Goal: Task Accomplishment & Management: Manage account settings

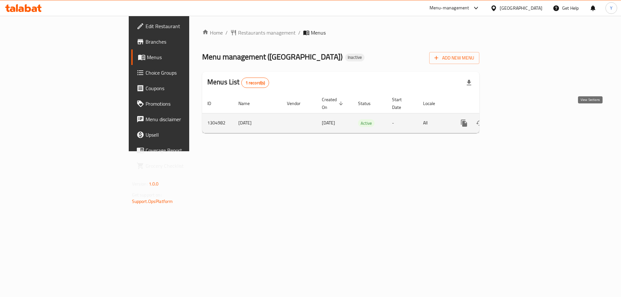
click at [519, 116] on link "enhanced table" at bounding box center [511, 124] width 16 height 16
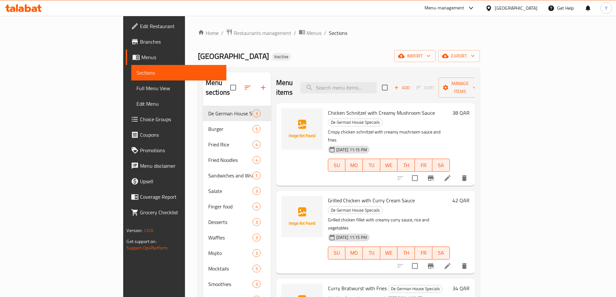
click at [137, 87] on span "Full Menu View" at bounding box center [179, 88] width 84 height 8
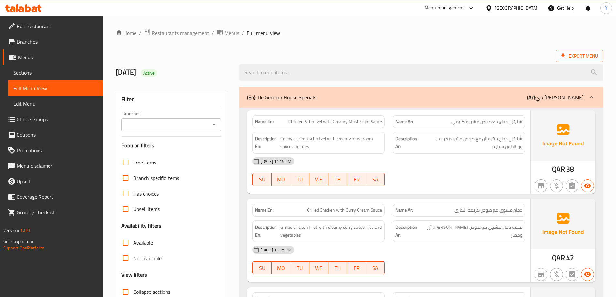
scroll to position [194, 0]
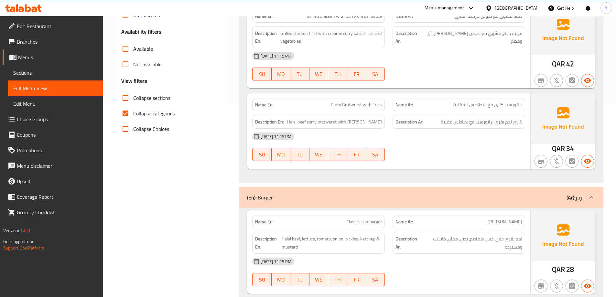
click at [139, 101] on span "Collapse sections" at bounding box center [151, 98] width 37 height 8
click at [133, 101] on input "Collapse sections" at bounding box center [126, 98] width 16 height 16
checkbox input "true"
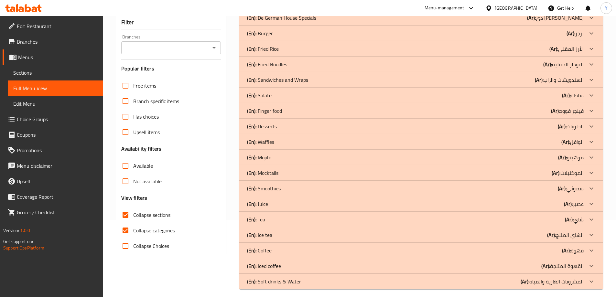
scroll to position [0, 0]
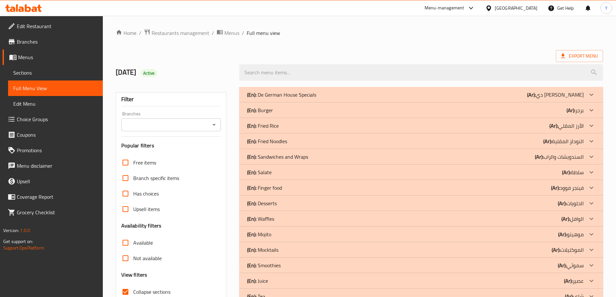
click at [527, 91] on p "(Ar): دي جيرمان هاوس سبيشيالز" at bounding box center [555, 95] width 57 height 8
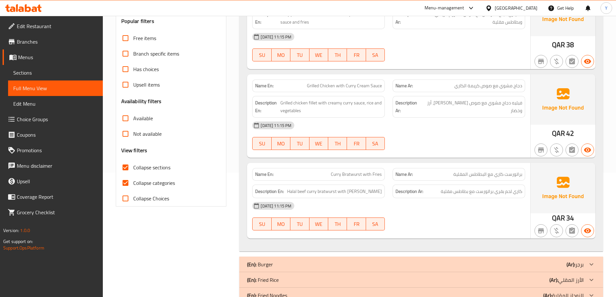
scroll to position [162, 0]
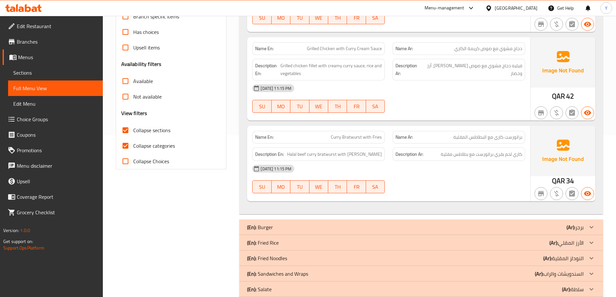
click at [364, 138] on span "Curry Bratwurst with Fries" at bounding box center [356, 137] width 51 height 7
copy span "Curry Bratwurst with Fries"
click at [198, 216] on div "Filter Branches Branches Popular filters Free items Branch specific items Has c…" at bounding box center [174, 204] width 124 height 566
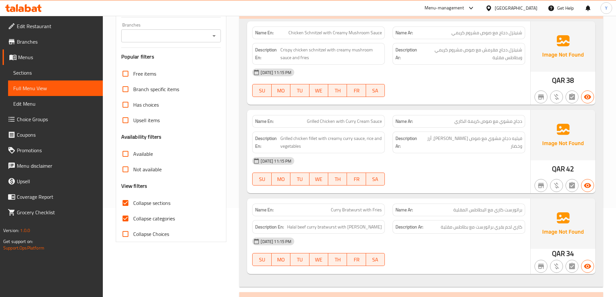
scroll to position [129, 0]
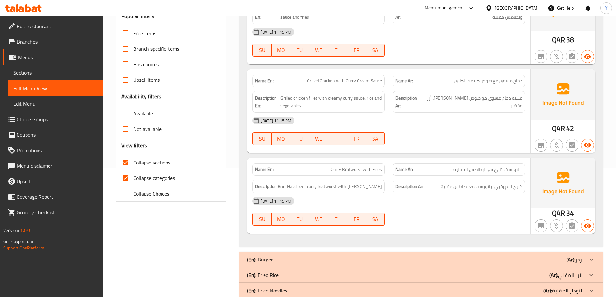
click at [350, 163] on div "Name En: Curry Bratwurst with Fries" at bounding box center [318, 170] width 140 height 20
copy span "Curry Bratwurst with Fries"
click at [350, 163] on div "Name En: Curry Bratwurst with Fries" at bounding box center [318, 170] width 140 height 20
click at [154, 238] on div "Filter Branches Branches Popular filters Free items Branch specific items Has c…" at bounding box center [174, 237] width 124 height 566
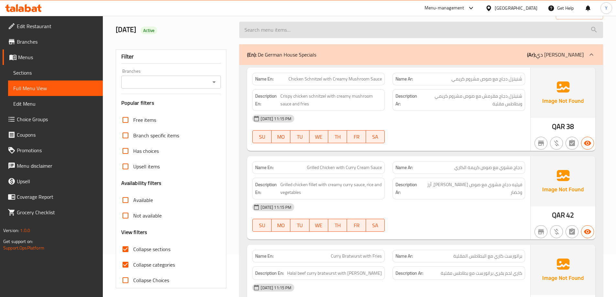
scroll to position [0, 0]
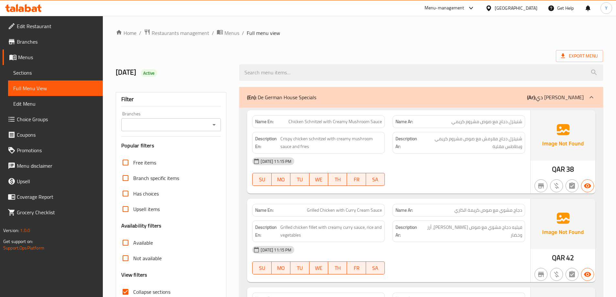
click at [421, 91] on div "(En): De German House Specials (Ar): دي جيرمان هاوس سبيشيالز" at bounding box center [421, 97] width 364 height 21
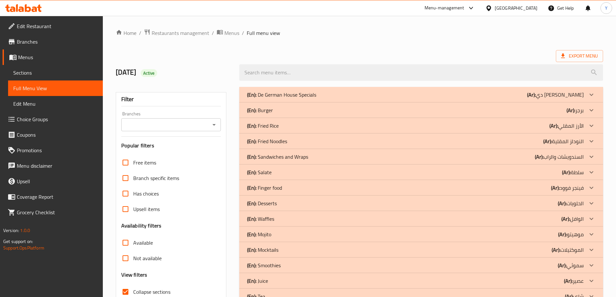
click at [578, 99] on p "(Ar): برجر" at bounding box center [555, 95] width 57 height 8
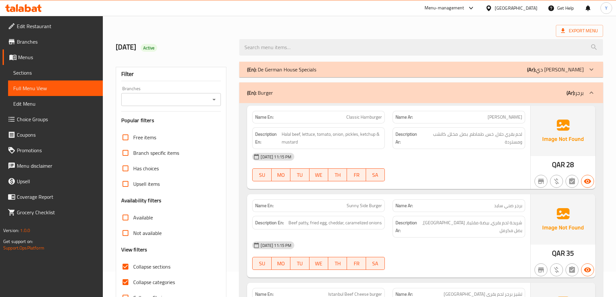
scroll to position [65, 0]
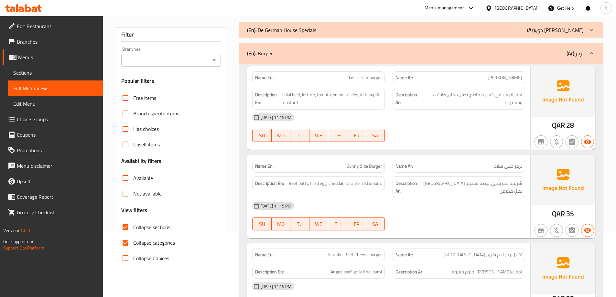
click at [369, 168] on span "Sunny Side Burger" at bounding box center [364, 166] width 35 height 7
drag, startPoint x: 369, startPoint y: 168, endPoint x: 342, endPoint y: 168, distance: 26.5
click at [342, 168] on p "Name En: Sunny Side Burger" at bounding box center [318, 166] width 127 height 7
click at [325, 184] on span "Beef patty, fried egg, cheddar, caramelized onions" at bounding box center [336, 184] width 94 height 8
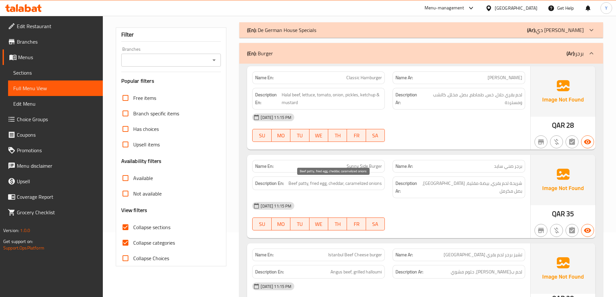
click at [314, 183] on span "Beef patty, fried egg, cheddar, caramelized onions" at bounding box center [336, 184] width 94 height 8
click at [458, 178] on div "Description Ar: شريحة لحم بقري، بيضة مقلية، شيدر، بصل مكرمل" at bounding box center [459, 188] width 133 height 22
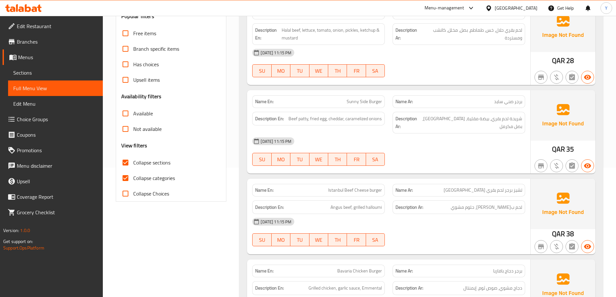
scroll to position [0, 0]
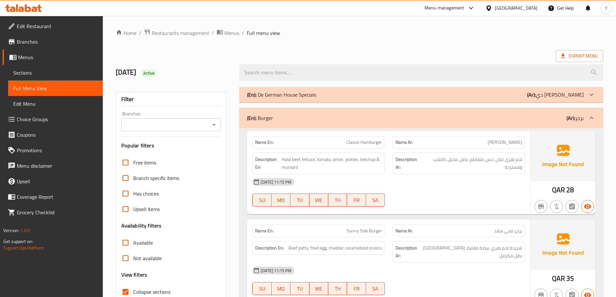
click at [481, 118] on div "(En): Burger (Ar): برجر" at bounding box center [415, 118] width 337 height 8
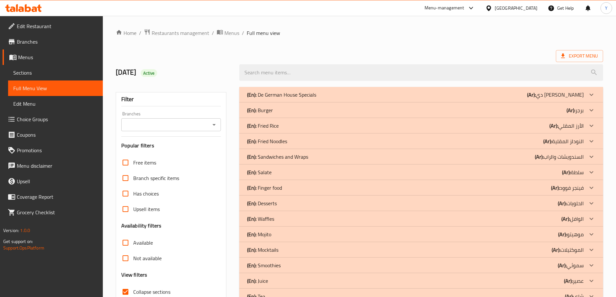
click at [474, 99] on div "(En): Fried Rice (Ar): الأرز المقلي" at bounding box center [415, 95] width 337 height 8
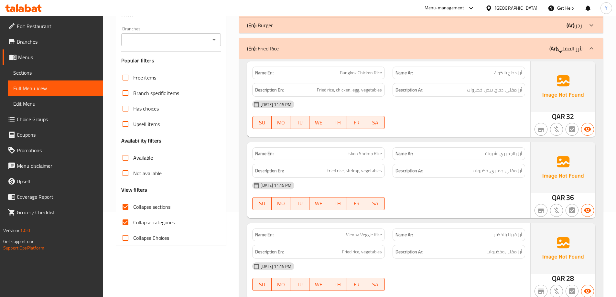
scroll to position [32, 0]
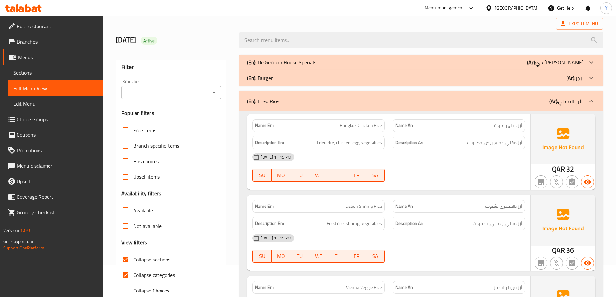
click at [511, 102] on div "(En): Fried Rice (Ar): الأرز المقلي" at bounding box center [415, 101] width 337 height 8
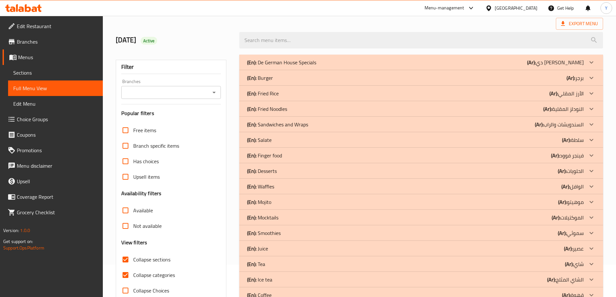
click at [343, 66] on div "(En): Fried Noodles (Ar): النودلز المقلية" at bounding box center [415, 63] width 337 height 8
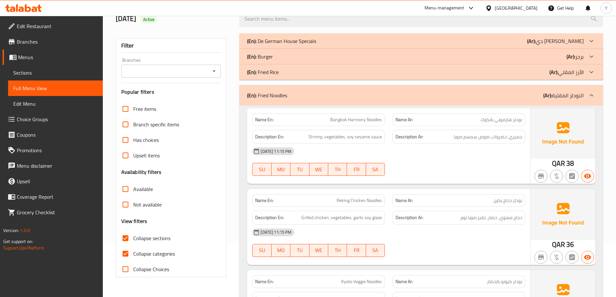
scroll to position [0, 0]
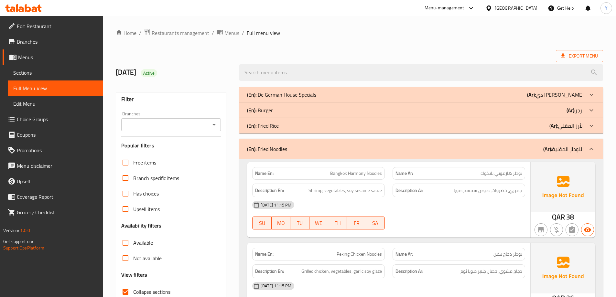
click at [353, 147] on div "(En): Fried Noodles (Ar): النودلز المقلية" at bounding box center [415, 149] width 337 height 8
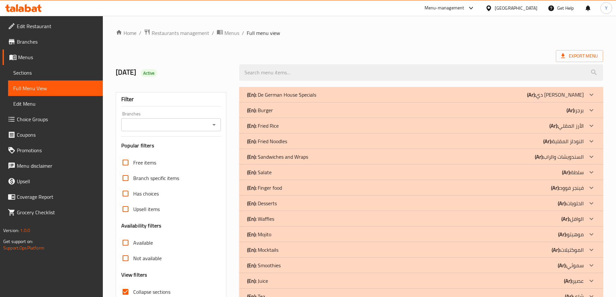
click at [314, 99] on div "(En): Sandwiches and Wraps (Ar): السندويشات والراب" at bounding box center [415, 95] width 337 height 8
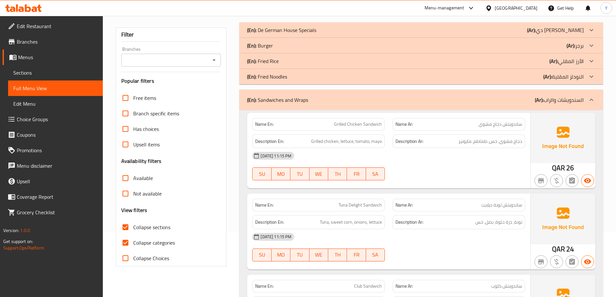
scroll to position [219, 0]
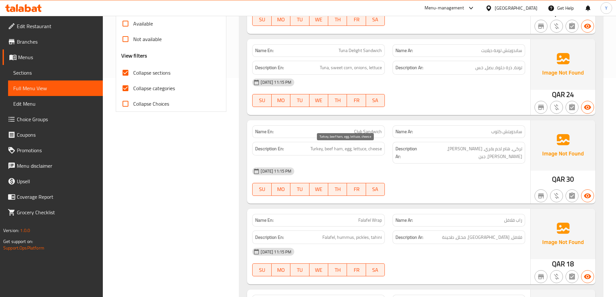
click at [327, 150] on span "Turkey, beef ham, egg, lettuce, cheese" at bounding box center [347, 149] width 72 height 8
drag, startPoint x: 327, startPoint y: 150, endPoint x: 336, endPoint y: 151, distance: 8.8
click at [336, 151] on span "Turkey, beef ham, egg, lettuce, cheese" at bounding box center [347, 149] width 72 height 8
copy span "beef ham"
click at [360, 217] on span "Falafel Wrap" at bounding box center [370, 220] width 24 height 7
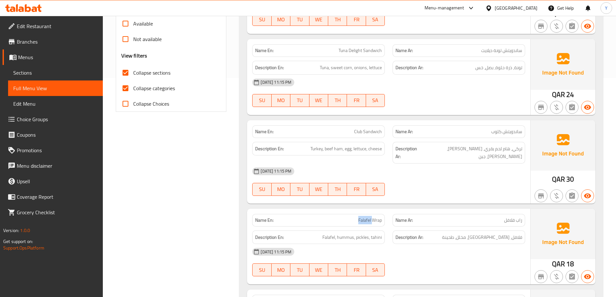
click at [360, 217] on span "Falafel Wrap" at bounding box center [370, 220] width 24 height 7
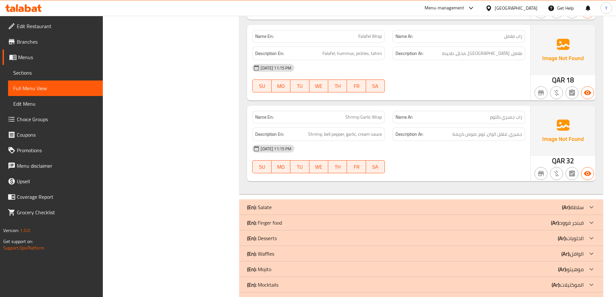
scroll to position [414, 0]
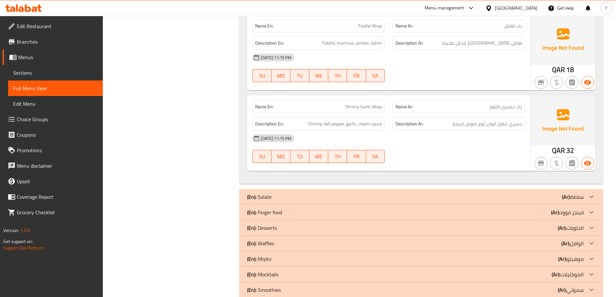
click at [551, 95] on img at bounding box center [563, 120] width 65 height 50
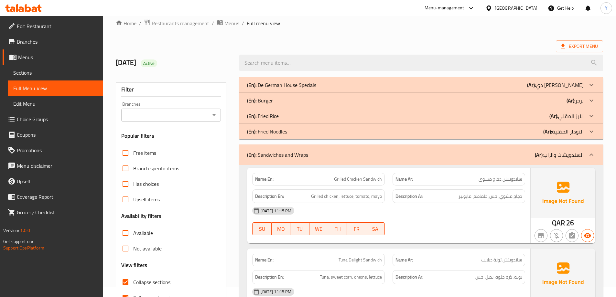
scroll to position [0, 0]
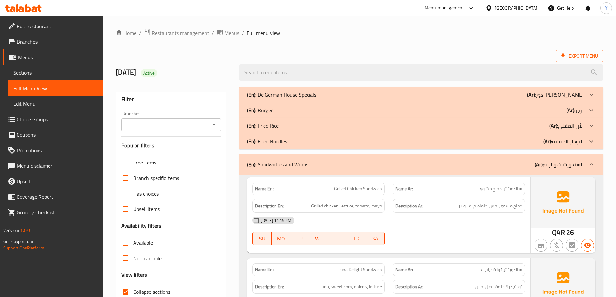
click at [444, 169] on div "(En): Sandwiches and Wraps (Ar): السندويشات والراب" at bounding box center [421, 164] width 364 height 21
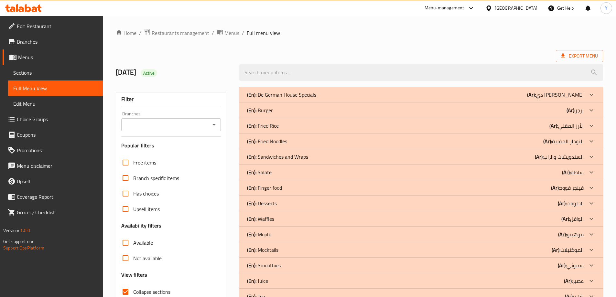
click at [273, 99] on div "(En): Salate (Ar): سلطة" at bounding box center [415, 95] width 337 height 8
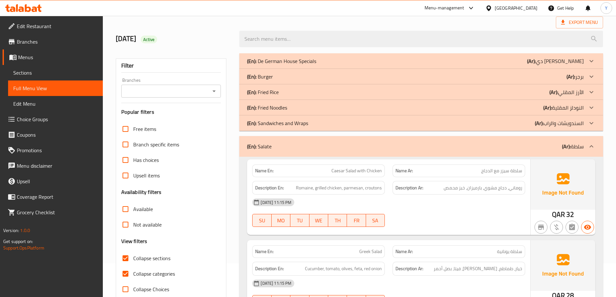
scroll to position [65, 0]
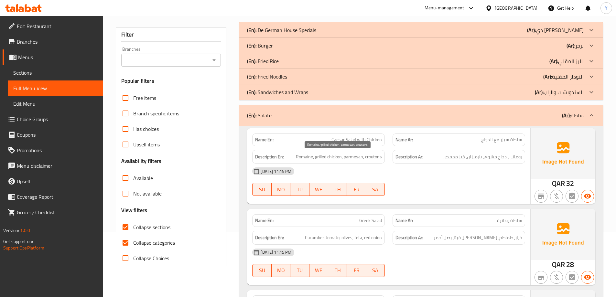
click at [304, 159] on span "Romaine, grilled chicken, parmesan, croutons" at bounding box center [339, 157] width 86 height 8
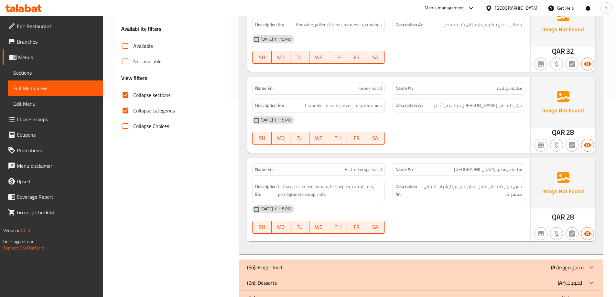
scroll to position [0, 0]
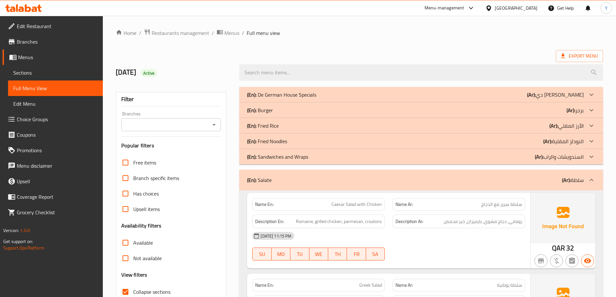
click at [356, 182] on div "(En): Salate (Ar): سلطة" at bounding box center [415, 180] width 337 height 8
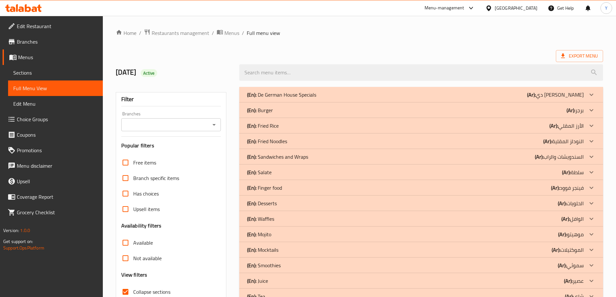
click at [572, 99] on p "(Ar): فينجر فوود" at bounding box center [555, 95] width 57 height 8
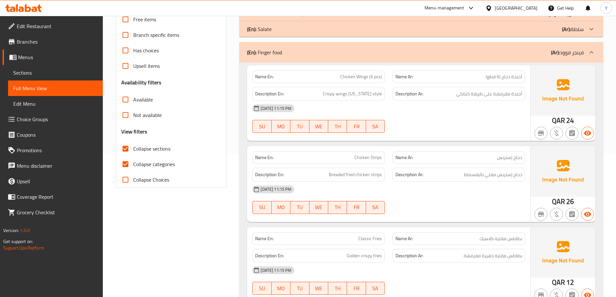
scroll to position [194, 0]
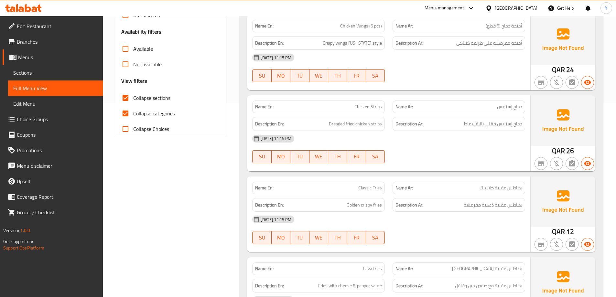
click at [368, 183] on div "Name En: Classic Fries" at bounding box center [318, 188] width 133 height 13
copy span "Classic Fries"
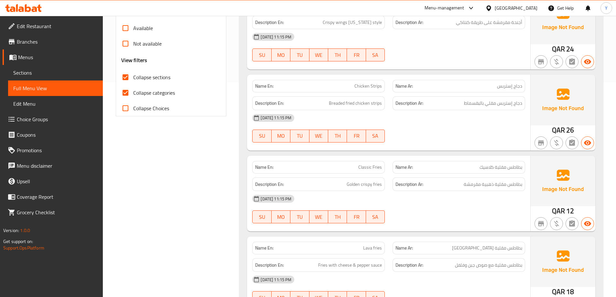
scroll to position [226, 0]
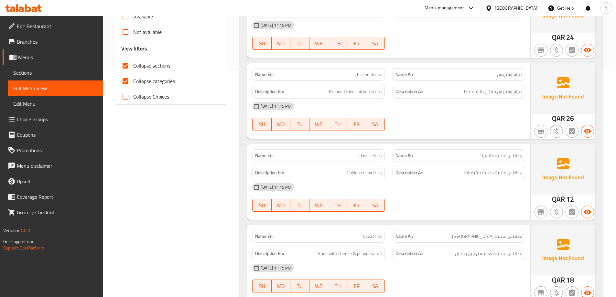
click at [382, 242] on div "Name En: Lava fries" at bounding box center [318, 236] width 133 height 13
click at [381, 240] on span "Lava fries" at bounding box center [372, 236] width 19 height 7
copy span "Lava fries"
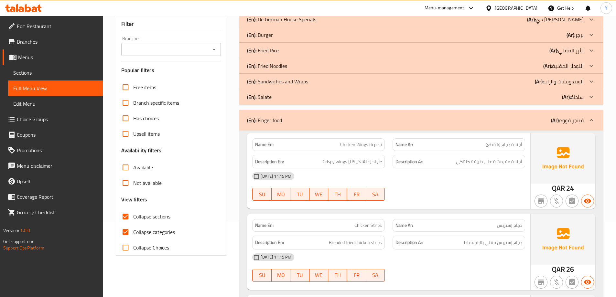
scroll to position [0, 0]
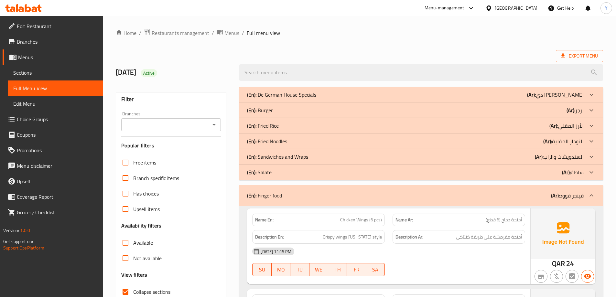
click at [368, 194] on div "(En): Finger food (Ar): فينجر فوود" at bounding box center [415, 196] width 337 height 8
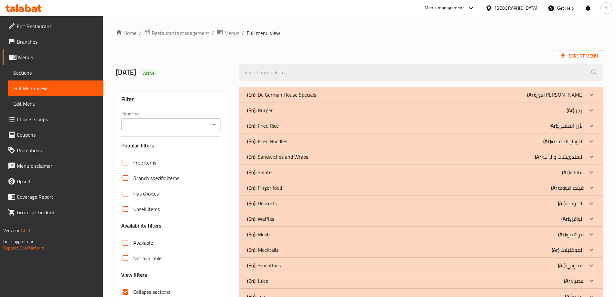
click at [279, 99] on div "(En): Desserts (Ar): الحلويات" at bounding box center [415, 95] width 337 height 8
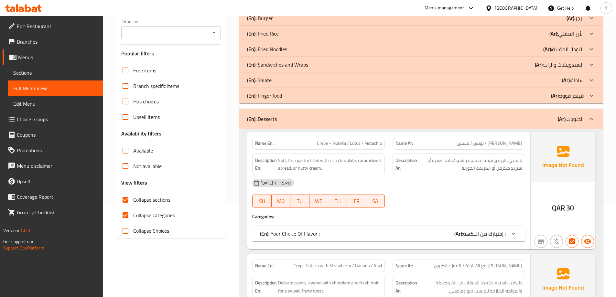
scroll to position [162, 0]
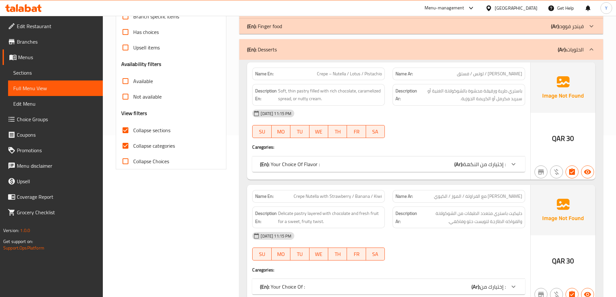
click at [421, 159] on div "(En): Your Choice Of Flavor : (Ar): إختيارك من النكهة :" at bounding box center [388, 165] width 273 height 16
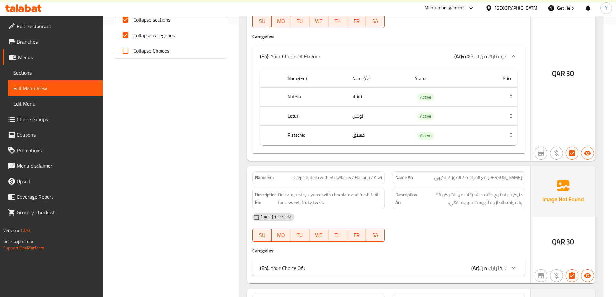
scroll to position [291, 0]
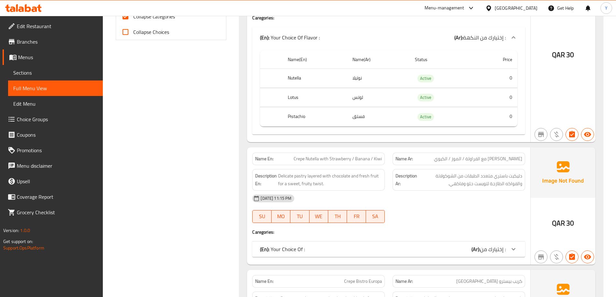
click at [463, 42] on b "(Ar):" at bounding box center [459, 38] width 9 height 10
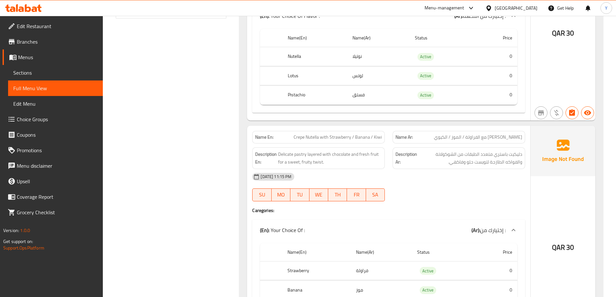
scroll to position [324, 0]
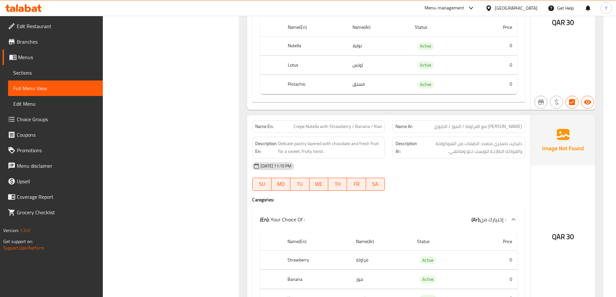
click at [298, 56] on th "Strawberry" at bounding box center [315, 46] width 64 height 19
copy th "Strawberry"
click at [366, 56] on td "فراولة" at bounding box center [378, 46] width 62 height 19
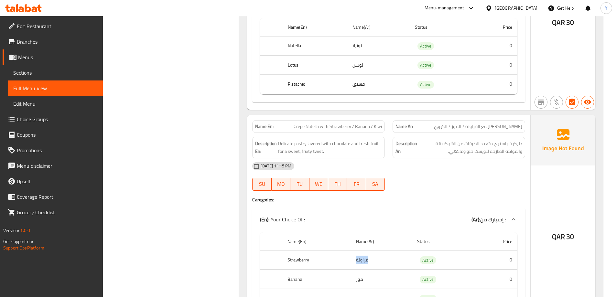
copy td "فراولة"
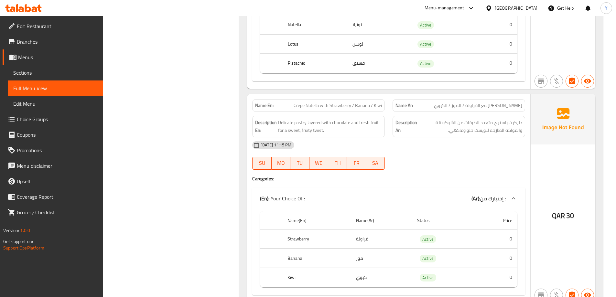
scroll to position [356, 0]
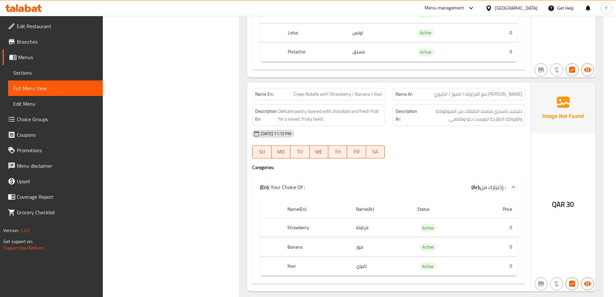
click at [299, 42] on th "Banana" at bounding box center [315, 32] width 64 height 19
copy th "Banana"
click at [359, 42] on td "موز" at bounding box center [378, 32] width 62 height 19
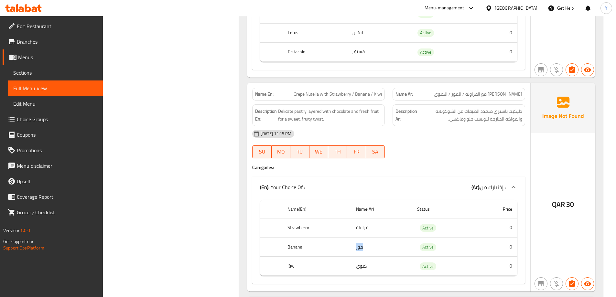
click at [359, 42] on td "موز" at bounding box center [378, 32] width 62 height 19
copy td "موز"
click at [294, 62] on th "Kiwi" at bounding box center [315, 52] width 64 height 19
copy th "Kiwi"
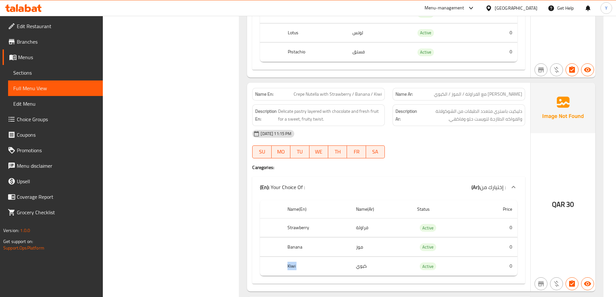
click at [294, 62] on th "Kiwi" at bounding box center [315, 52] width 64 height 19
click at [357, 62] on td "كيوي" at bounding box center [378, 52] width 62 height 19
click at [362, 62] on td "كيوي" at bounding box center [378, 52] width 62 height 19
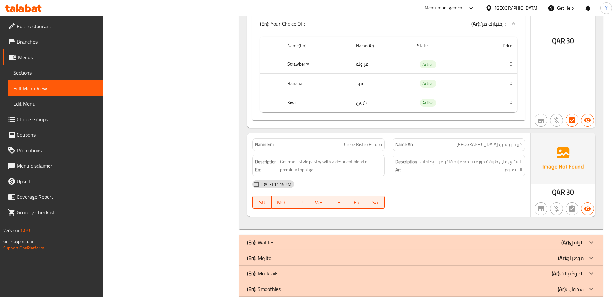
scroll to position [550, 0]
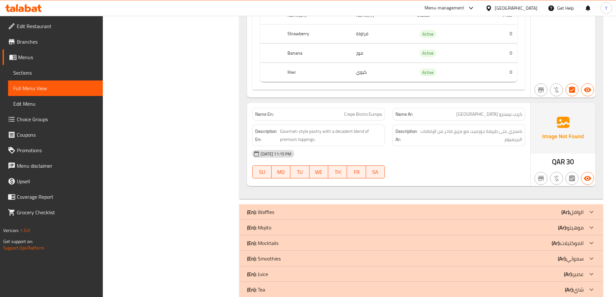
click at [359, 112] on span "Crepe Bistro Europa" at bounding box center [363, 114] width 38 height 7
drag, startPoint x: 359, startPoint y: 112, endPoint x: 378, endPoint y: 112, distance: 19.4
click at [378, 112] on span "Crepe Bistro Europa" at bounding box center [363, 114] width 38 height 7
click at [360, 116] on span "Crepe Bistro Europa" at bounding box center [363, 114] width 38 height 7
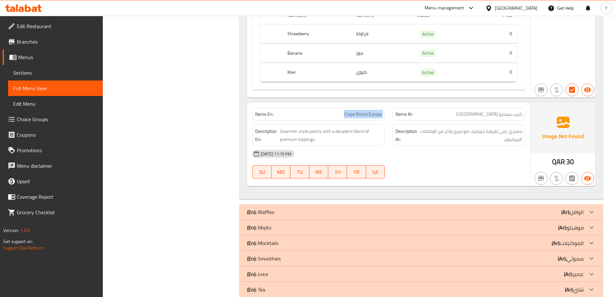
click at [360, 116] on span "Crepe Bistro Europa" at bounding box center [363, 114] width 38 height 7
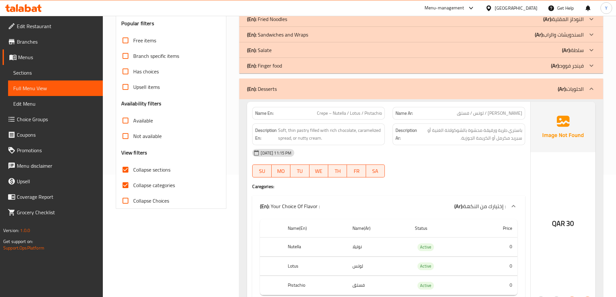
scroll to position [65, 0]
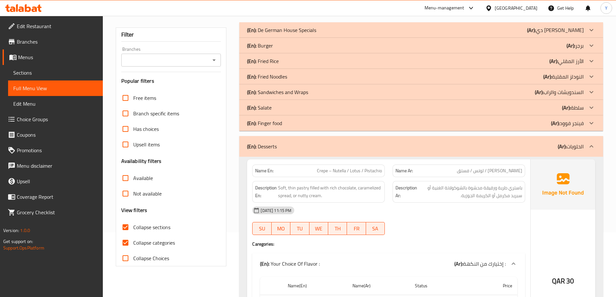
click at [262, 144] on p "(En): Desserts" at bounding box center [262, 147] width 30 height 8
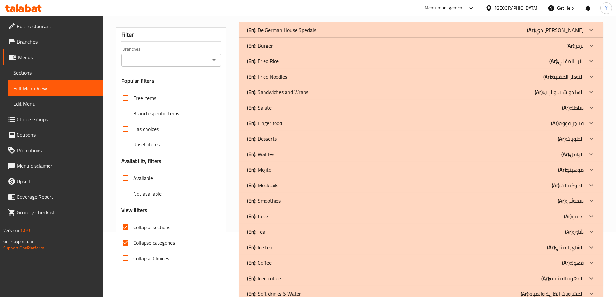
click at [585, 38] on div at bounding box center [592, 30] width 16 height 16
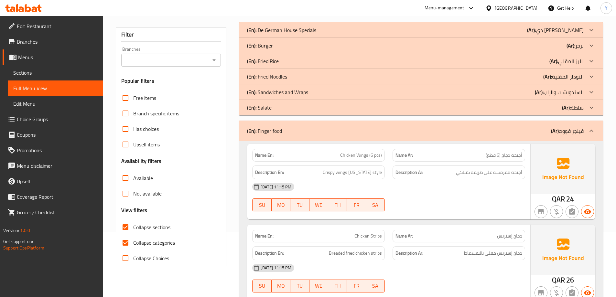
click at [509, 134] on div "(En): Finger food (Ar): فينجر فوود" at bounding box center [415, 131] width 337 height 8
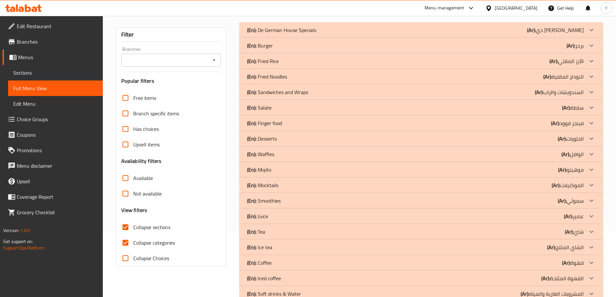
click at [534, 34] on div "(En): Waffles (Ar): الوافل" at bounding box center [415, 30] width 337 height 8
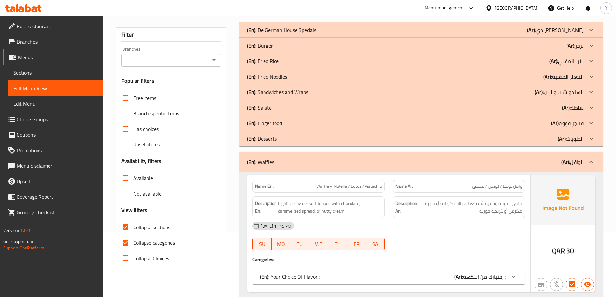
click at [440, 231] on div "[DATE] 11:15 PM" at bounding box center [388, 226] width 281 height 16
click at [497, 241] on div "10-08-2025 11:15 PM SU MO TU WE TH FR SA" at bounding box center [388, 236] width 281 height 36
click at [506, 254] on div at bounding box center [459, 251] width 140 height 8
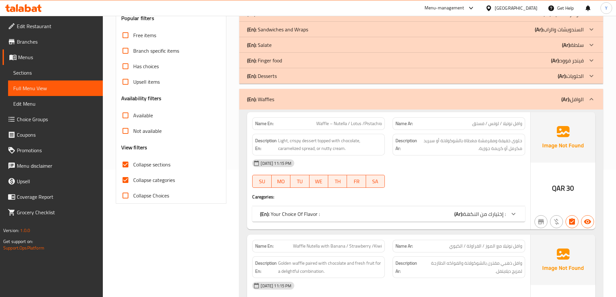
scroll to position [129, 0]
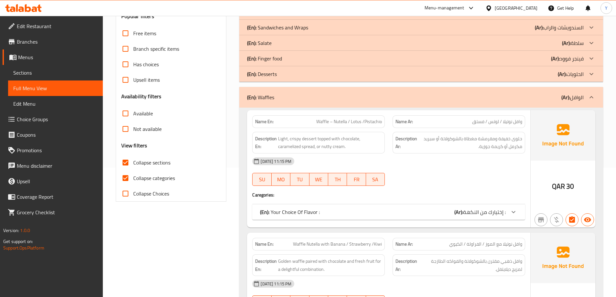
click at [503, 189] on div at bounding box center [459, 186] width 140 height 8
click at [505, 168] on div "[DATE] 11:15 PM" at bounding box center [388, 162] width 281 height 16
click at [574, 158] on img at bounding box center [563, 135] width 65 height 50
click at [470, 171] on div "10-08-2025 11:15 PM SU MO TU WE TH FR SA" at bounding box center [388, 172] width 281 height 36
click at [477, 212] on span "إختيارك من النكهة :" at bounding box center [484, 212] width 43 height 10
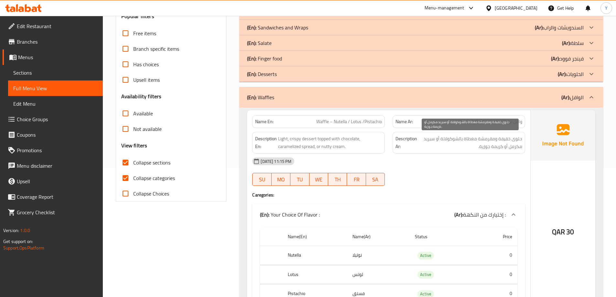
click at [472, 138] on span "حلوى خفيفة ومقرمشة مغطاة بالشوكولاتة أو سبريد مكرمل أو كريمة جوزية." at bounding box center [471, 143] width 104 height 16
click at [442, 140] on span "حلوى خفيفة ومقرمشة مغطاة بالشوكولاتة أو سبريد مكرمل أو كريمة جوزية." at bounding box center [471, 143] width 104 height 16
click at [435, 140] on span "حلوى خفيفة ومقرمشة مغطاة بالشوكولاتة أو سبريد مكرمل أو كريمة جوزية." at bounding box center [471, 143] width 104 height 16
drag, startPoint x: 493, startPoint y: 149, endPoint x: 468, endPoint y: 149, distance: 24.9
click at [468, 149] on span "حلوى خفيفة ومقرمشة مغطاة بالشوكولاتة أو سبريد مكرمل أو كريمة جوزية." at bounding box center [471, 143] width 104 height 16
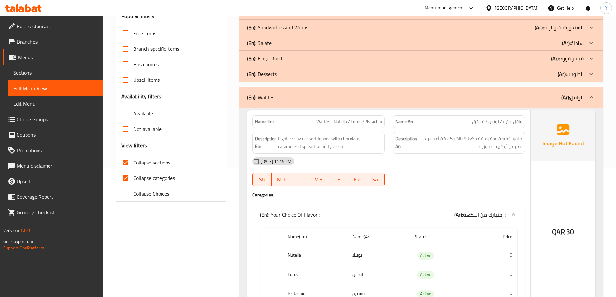
click at [460, 158] on div "[DATE] 11:15 PM" at bounding box center [388, 162] width 281 height 16
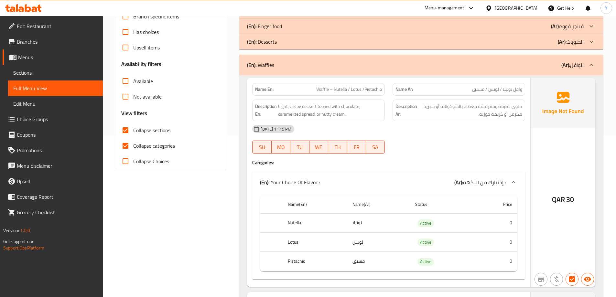
scroll to position [291, 0]
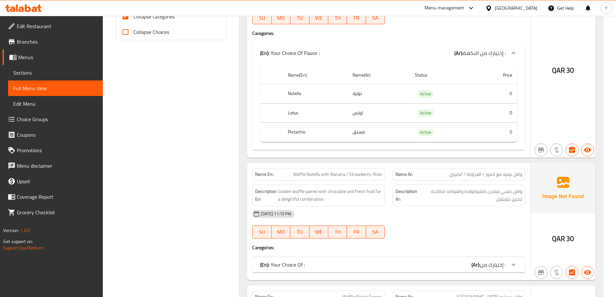
click at [482, 254] on div "Name En: Waffle Nutella with Banana / Strawberry /Kiwi Name Ar: وافل نوتيلا مع …" at bounding box center [388, 221] width 283 height 117
click at [483, 58] on span "إختيارك من :" at bounding box center [484, 53] width 43 height 10
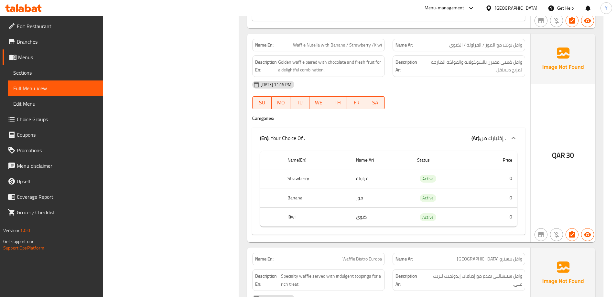
scroll to position [485, 0]
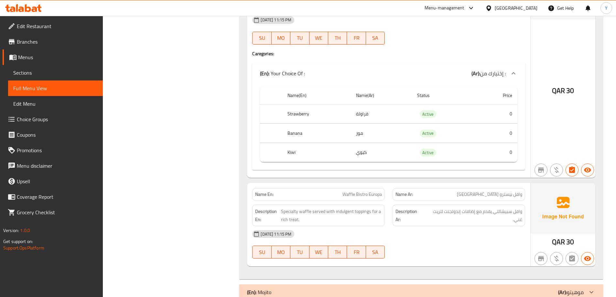
click at [359, 195] on span "Waffle Bistro Europa" at bounding box center [362, 194] width 39 height 7
click at [539, 113] on div "QAR 30" at bounding box center [563, 73] width 65 height 209
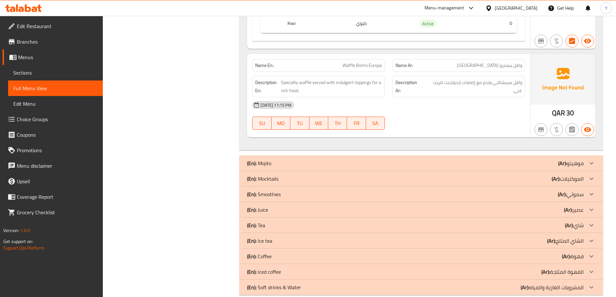
scroll to position [615, 0]
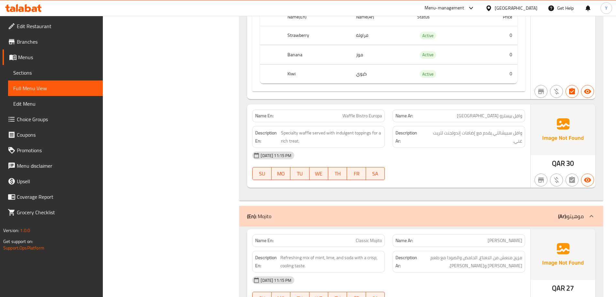
scroll to position [563, 0]
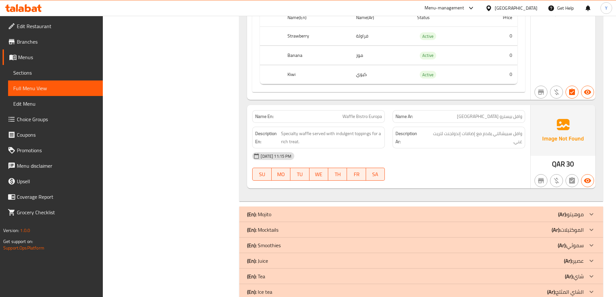
scroll to position [46, 0]
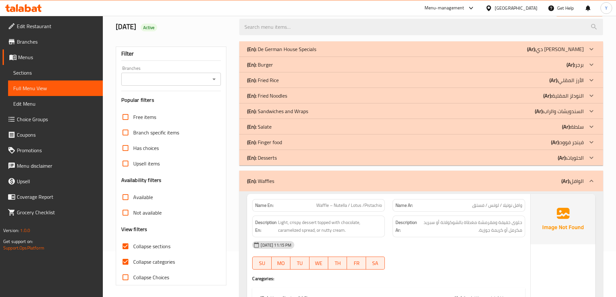
click at [439, 174] on div "(En): Waffles (Ar): الوافل" at bounding box center [421, 181] width 364 height 21
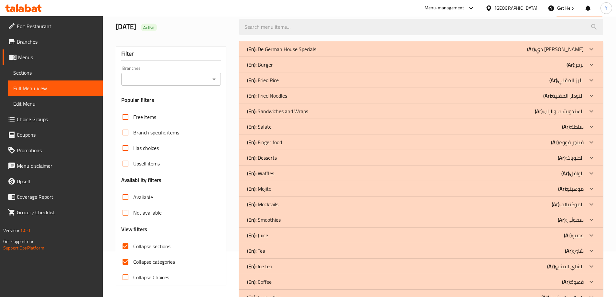
click at [278, 53] on p "(En): Mocktails" at bounding box center [281, 49] width 69 height 8
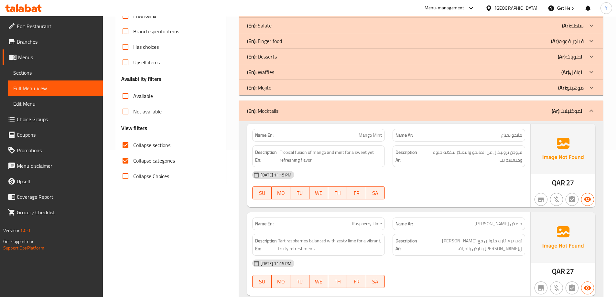
scroll to position [207, 0]
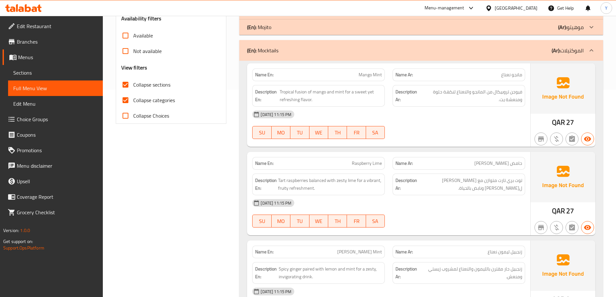
click at [369, 73] on span "Mango Mint" at bounding box center [370, 75] width 23 height 7
type button "0"
click at [520, 167] on span "حامض توت بري" at bounding box center [499, 163] width 48 height 7
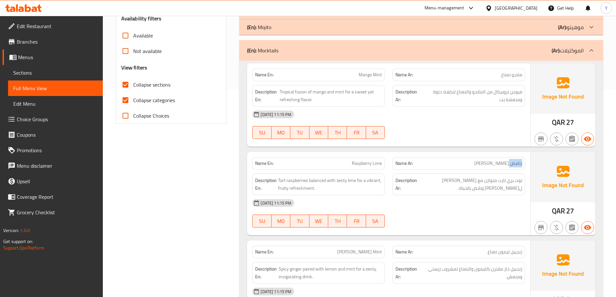
click at [520, 167] on span "حامض توت بري" at bounding box center [499, 163] width 48 height 7
click at [364, 163] on span "Raspberry Lime" at bounding box center [367, 163] width 30 height 7
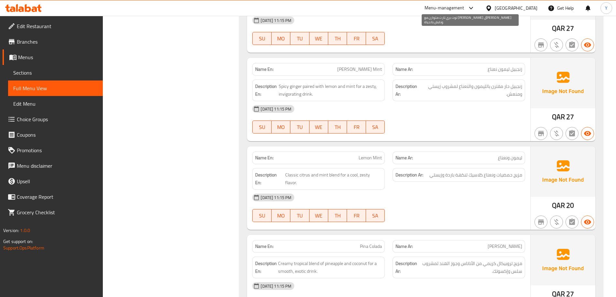
scroll to position [402, 0]
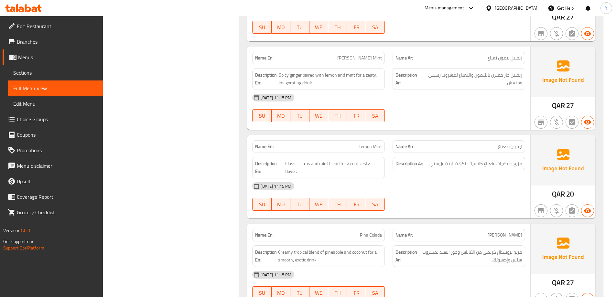
click at [381, 150] on span "Lemon Mint" at bounding box center [370, 146] width 23 height 7
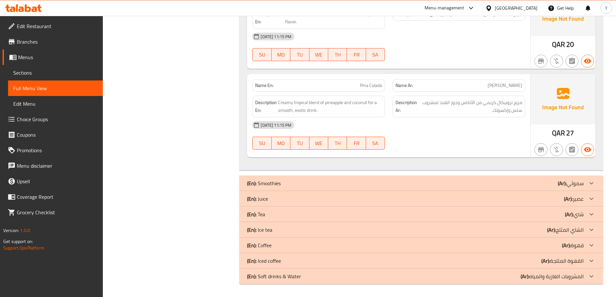
click at [356, 83] on p "Name En: Pina Colada" at bounding box center [318, 85] width 127 height 7
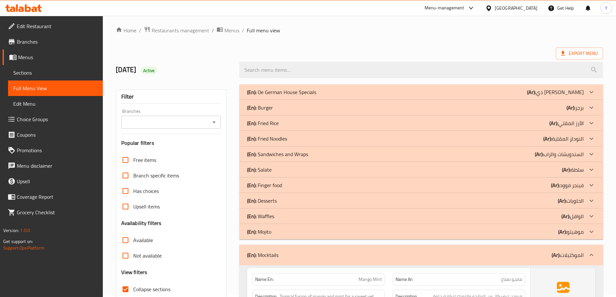
scroll to position [162, 0]
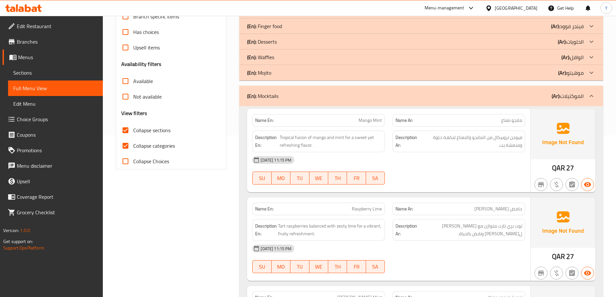
click at [398, 98] on div "(En): Mocktails (Ar): الموكتيلات" at bounding box center [415, 96] width 337 height 8
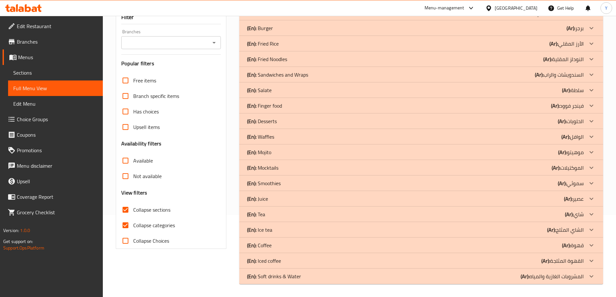
scroll to position [82, 0]
click at [293, 17] on div "(En): Smoothies (Ar): سموثي" at bounding box center [415, 13] width 337 height 8
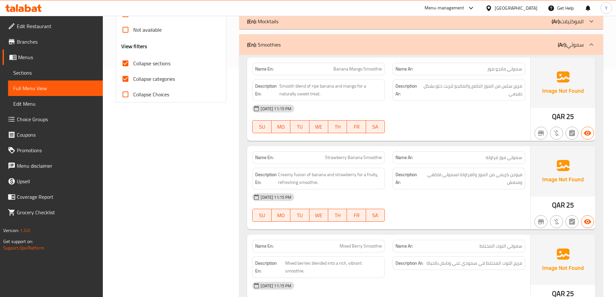
scroll to position [276, 0]
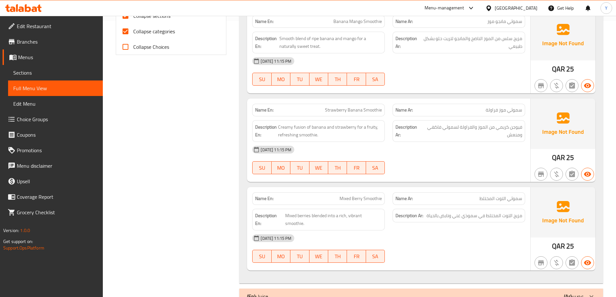
click at [361, 189] on div "Name En: Mixed Berry Smoothie" at bounding box center [318, 199] width 140 height 20
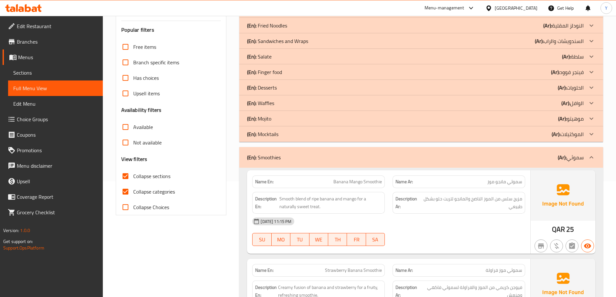
scroll to position [50, 0]
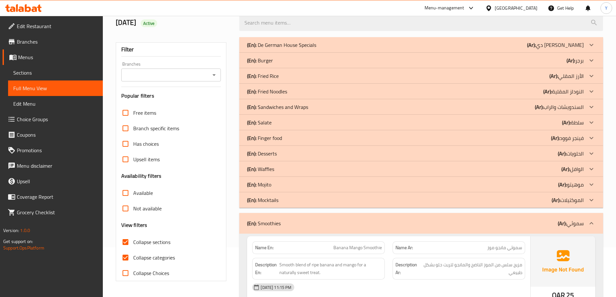
click at [335, 222] on div "(En): Smoothies (Ar): سموثي" at bounding box center [415, 224] width 337 height 8
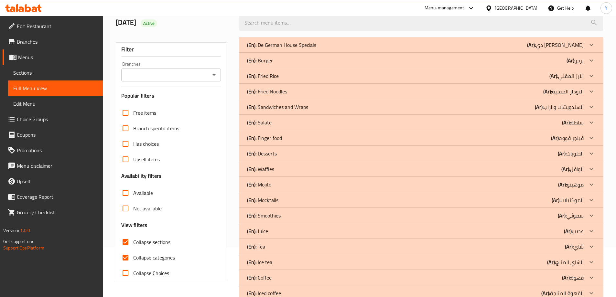
scroll to position [82, 0]
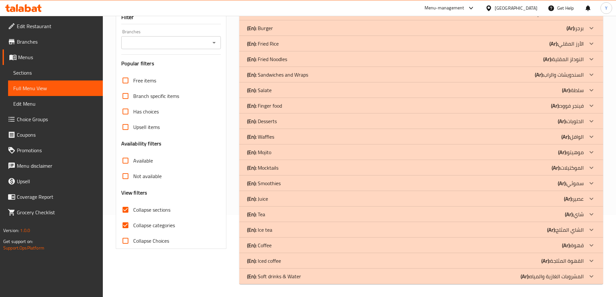
click at [589, 17] on icon at bounding box center [592, 13] width 8 height 8
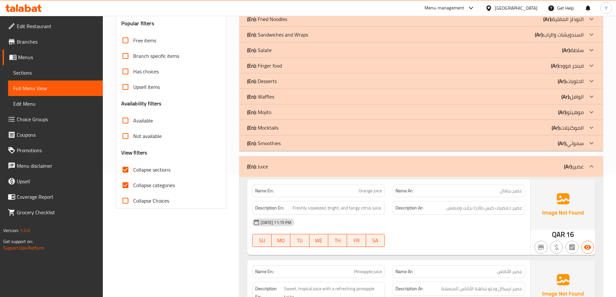
scroll to position [179, 0]
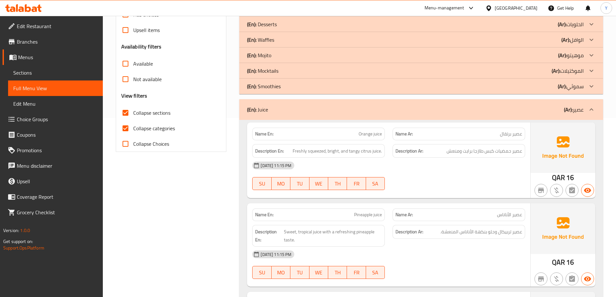
click at [465, 180] on div "10-08-2025 11:15 PM SU MO TU WE TH FR SA" at bounding box center [388, 176] width 281 height 36
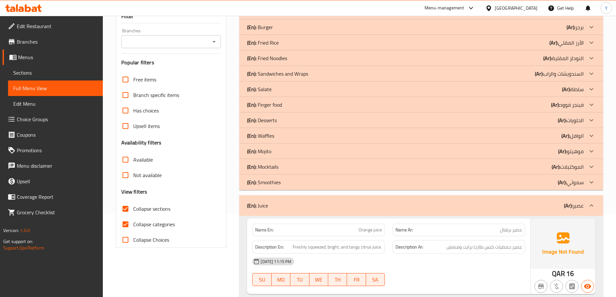
scroll to position [115, 0]
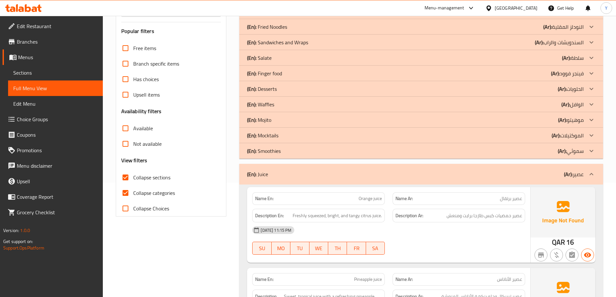
click at [308, 180] on div "(En): Juice (Ar): عصير" at bounding box center [421, 174] width 364 height 21
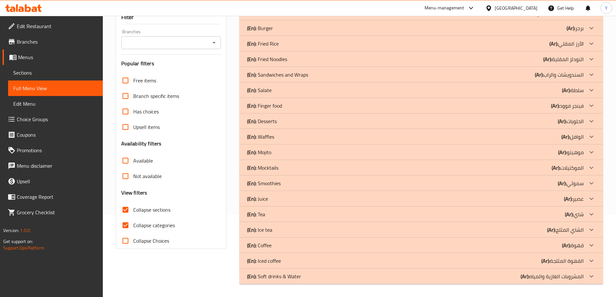
scroll to position [82, 0]
click at [581, 17] on p "(Ar): شاي" at bounding box center [555, 13] width 57 height 8
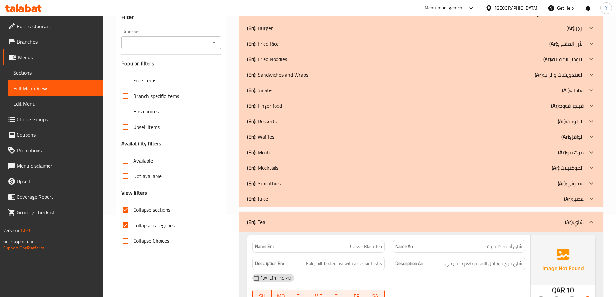
click at [443, 272] on div "[DATE] 11:15 PM" at bounding box center [388, 278] width 281 height 16
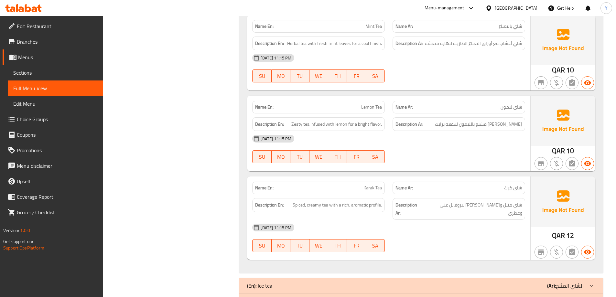
scroll to position [594, 0]
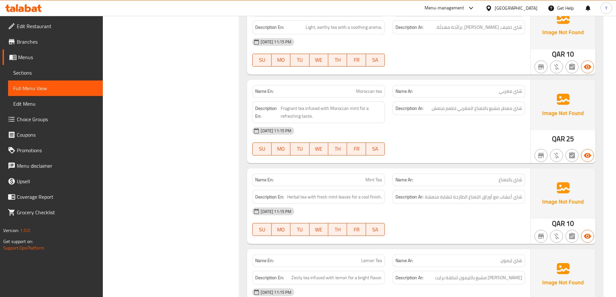
scroll to position [205, 0]
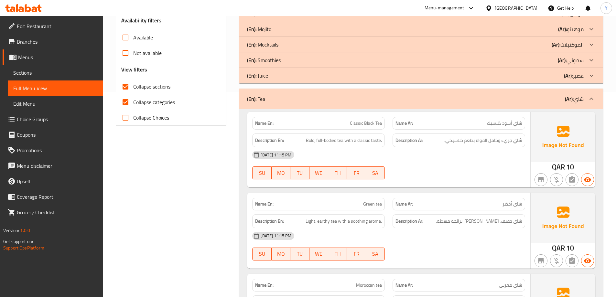
click at [400, 104] on div "(En): Tea (Ar): شاي" at bounding box center [421, 99] width 364 height 21
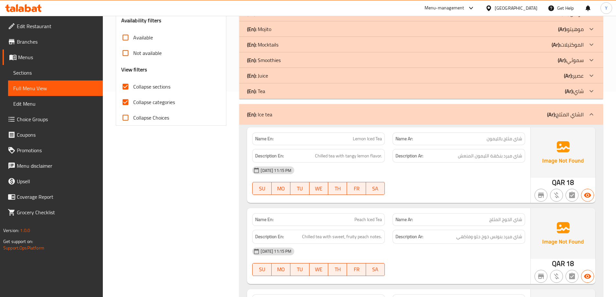
click at [478, 185] on div "10-08-2025 11:15 PM SU MO TU WE TH FR SA" at bounding box center [388, 181] width 281 height 36
click at [516, 155] on span "شاي مبرد بنكهة الليمون المنعش" at bounding box center [490, 156] width 64 height 8
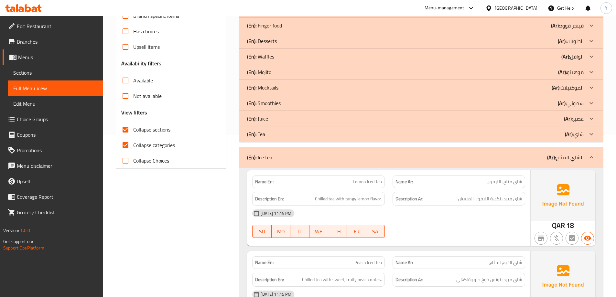
scroll to position [125, 0]
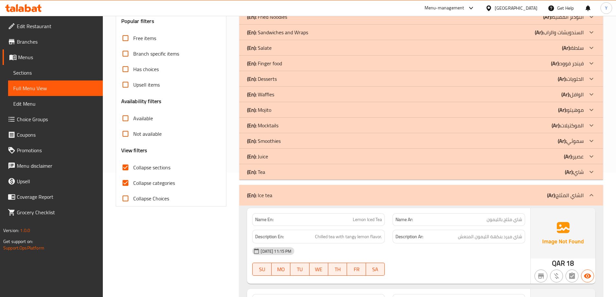
click at [347, 196] on div "(En): Ice tea (Ar): الشاي المثلج" at bounding box center [415, 196] width 337 height 8
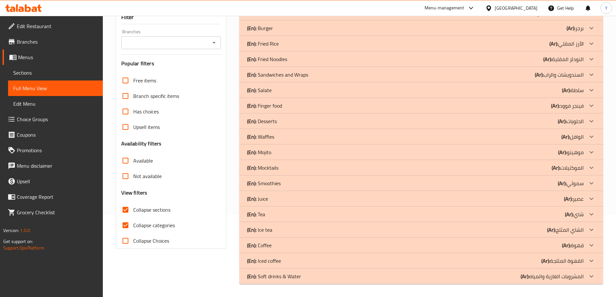
scroll to position [82, 0]
click at [280, 17] on div "(En): Coffee (Ar): قهوة" at bounding box center [415, 13] width 337 height 8
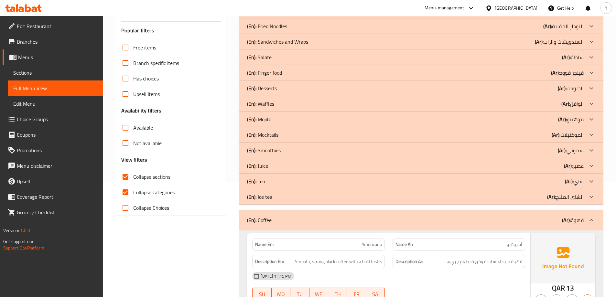
scroll to position [147, 0]
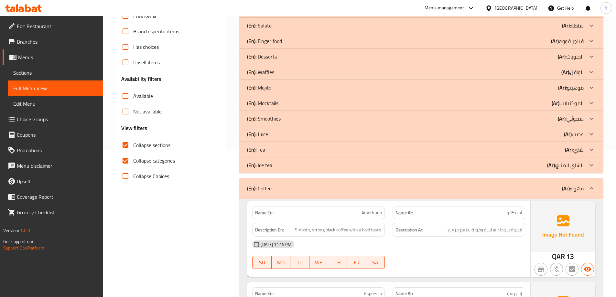
click at [378, 210] on span "Americano" at bounding box center [372, 213] width 20 height 7
type button "0"
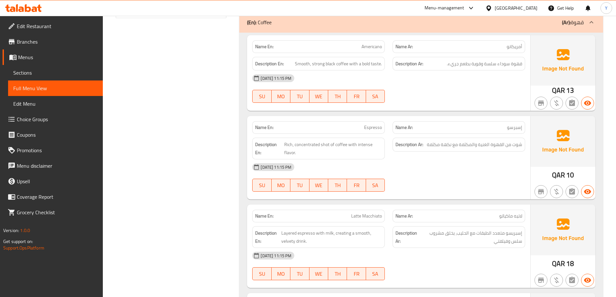
click at [362, 126] on p "Name En: Espresso" at bounding box center [318, 127] width 127 height 7
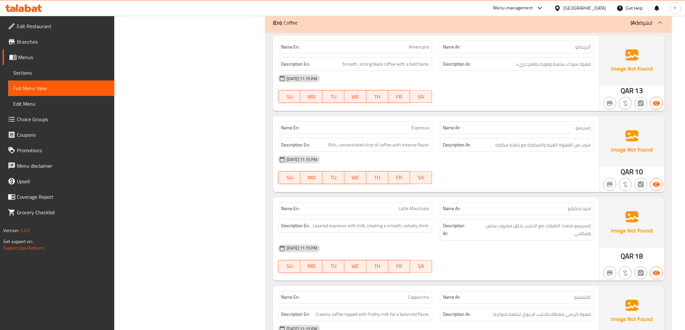
click at [416, 208] on span "Latte Macchiato" at bounding box center [413, 209] width 31 height 7
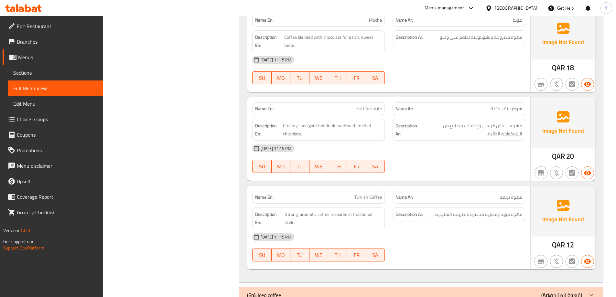
scroll to position [721, 0]
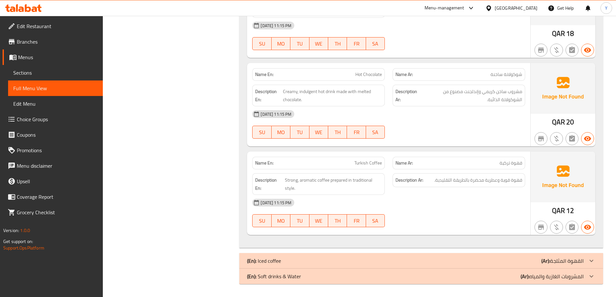
drag, startPoint x: 494, startPoint y: 184, endPoint x: 495, endPoint y: 188, distance: 4.1
click at [494, 184] on div "Description Ar: قهوة قوية وعطرية محضرة بالطريقة التقليدية." at bounding box center [459, 180] width 133 height 14
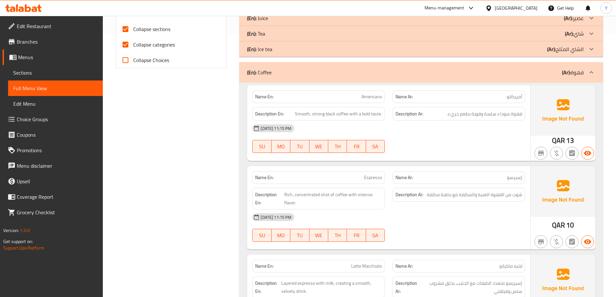
scroll to position [236, 0]
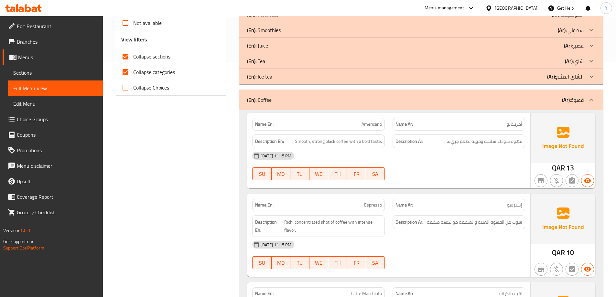
click at [428, 96] on div "(En): Coffee (Ar): قهوة" at bounding box center [415, 100] width 337 height 8
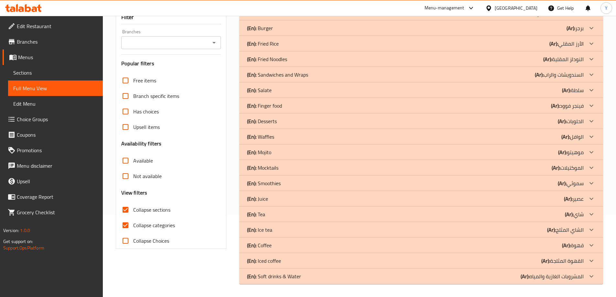
scroll to position [82, 0]
click at [284, 17] on div "(En): Iced coffee (Ar): القهوة المثلجة" at bounding box center [415, 13] width 337 height 8
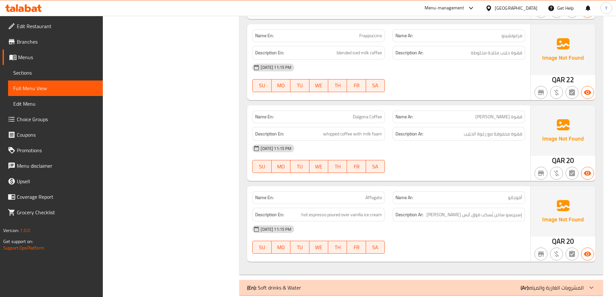
scroll to position [432, 0]
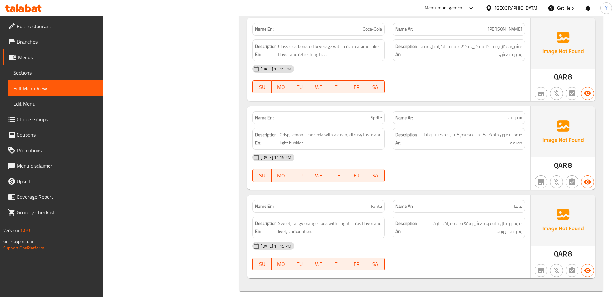
scroll to position [519, 0]
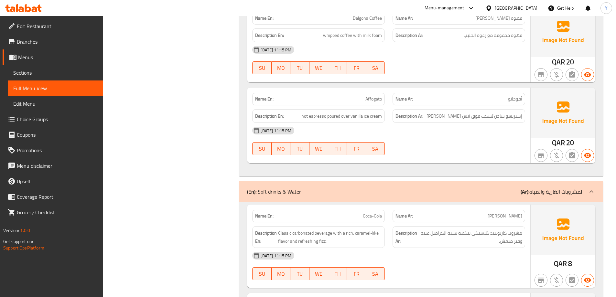
drag, startPoint x: 449, startPoint y: 243, endPoint x: 455, endPoint y: 247, distance: 7.3
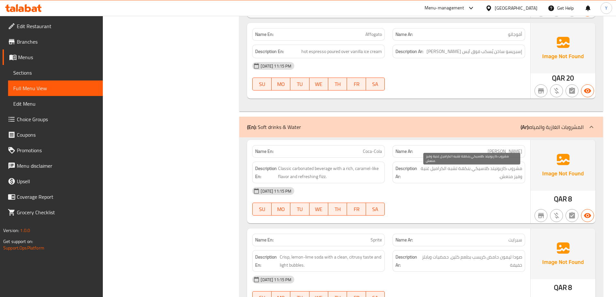
click at [516, 168] on span "مشروب كاربونيتد كلاسيكي بنكهة تشبه الكراميل غنية وفيز منعش." at bounding box center [471, 173] width 103 height 16
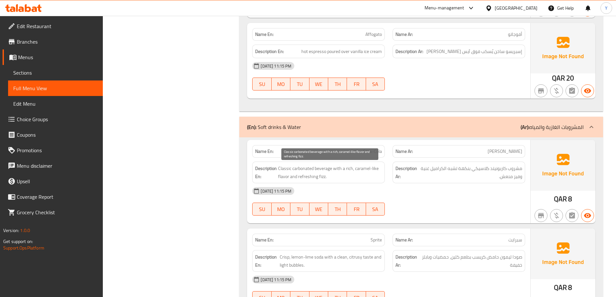
click at [288, 169] on span "Classic carbonated beverage with a rich, caramel-like flavor and refreshing fiz…" at bounding box center [330, 173] width 104 height 16
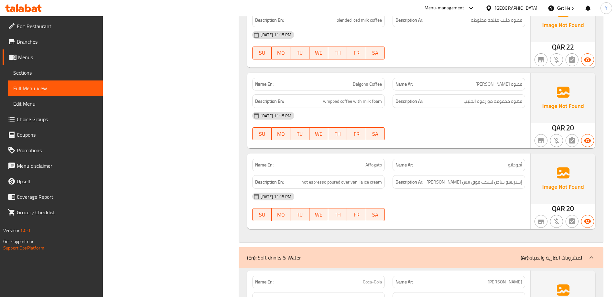
scroll to position [0, 0]
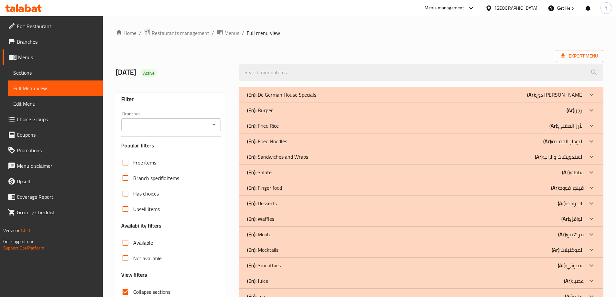
drag, startPoint x: 193, startPoint y: 213, endPoint x: 245, endPoint y: 53, distance: 168.1
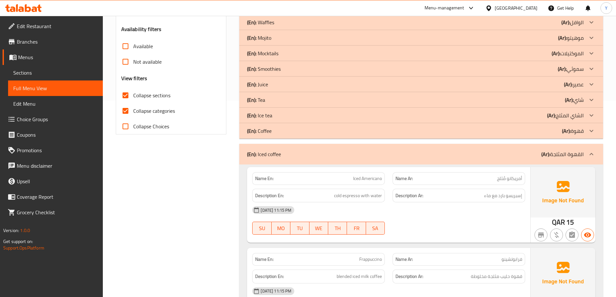
scroll to position [162, 0]
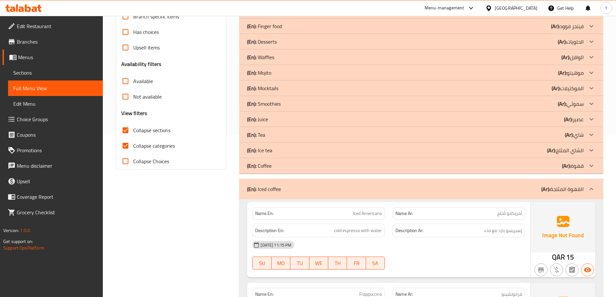
click at [126, 149] on input "Collapse categories" at bounding box center [126, 146] width 16 height 16
checkbox input "false"
click at [129, 132] on input "Collapse sections" at bounding box center [126, 131] width 16 height 16
checkbox input "false"
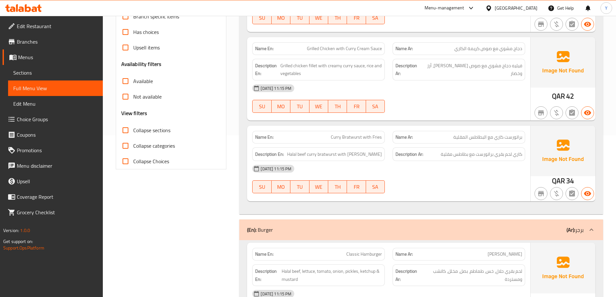
scroll to position [0, 0]
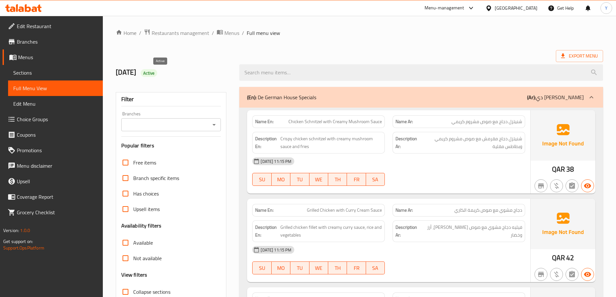
click at [158, 71] on span "Active" at bounding box center [149, 73] width 17 height 6
click at [470, 36] on ol "Home / Restaurants management / Menus / Full menu view" at bounding box center [360, 33] width 488 height 8
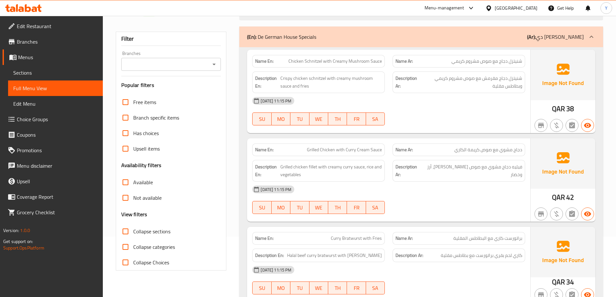
scroll to position [65, 0]
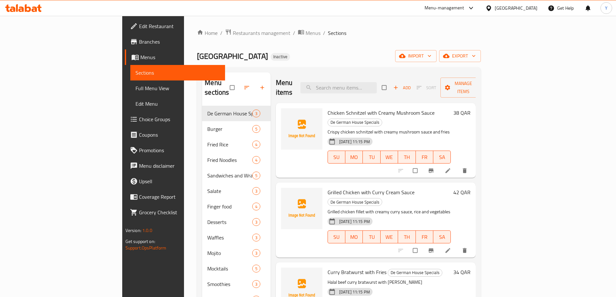
click at [451, 168] on icon at bounding box center [448, 171] width 6 height 6
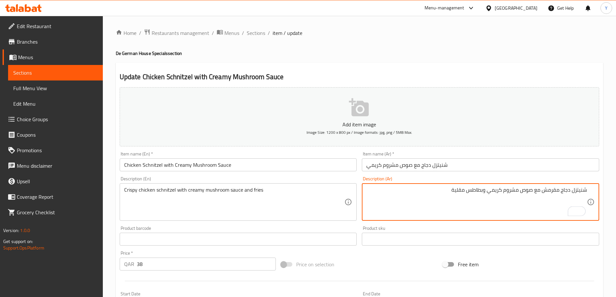
drag, startPoint x: 484, startPoint y: 192, endPoint x: 338, endPoint y: 192, distance: 145.9
click at [339, 192] on div "Add item image Image Size: 1200 x 800 px / Image formats: jpg, png / 5MB Max. I…" at bounding box center [359, 224] width 485 height 279
click at [549, 189] on textarea "شنيتزل دجاج مقرمش مع صوص مشروم كريمي و[PERSON_NAME]" at bounding box center [477, 202] width 221 height 31
type textarea "شنيتزل دجاج كرسبي مع صوص مشروم كريمي و[PERSON_NAME]"
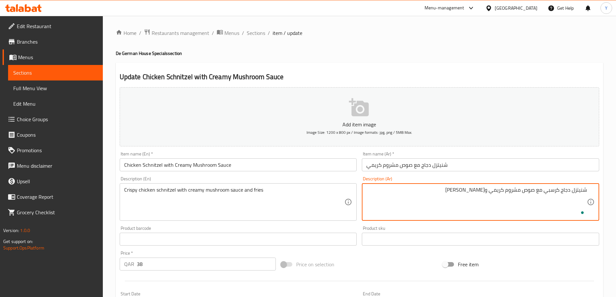
click at [551, 48] on div "Home / Restaurants management / Menus / Sections / item / update De German Hous…" at bounding box center [360, 236] width 488 height 415
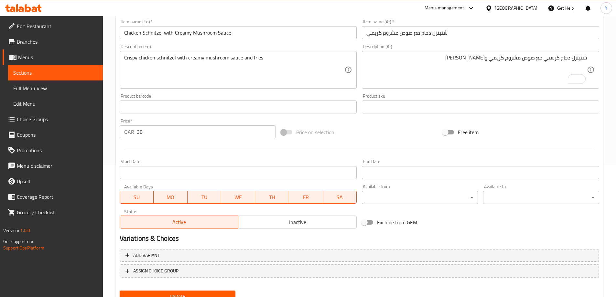
scroll to position [160, 0]
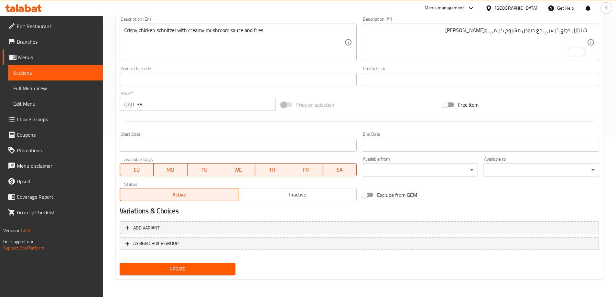
click at [219, 274] on button "Update" at bounding box center [178, 269] width 116 height 12
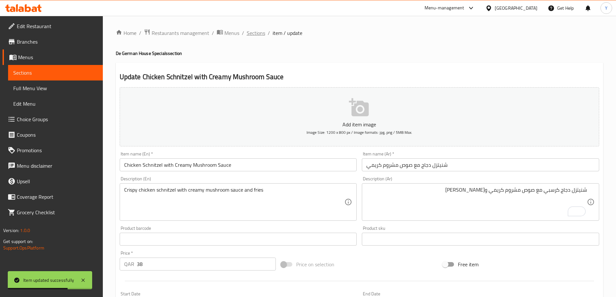
click at [256, 37] on span "Sections" at bounding box center [256, 33] width 18 height 8
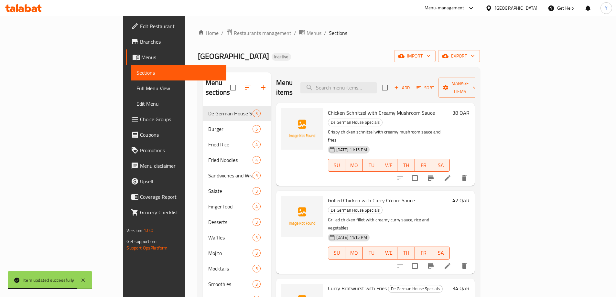
scroll to position [97, 0]
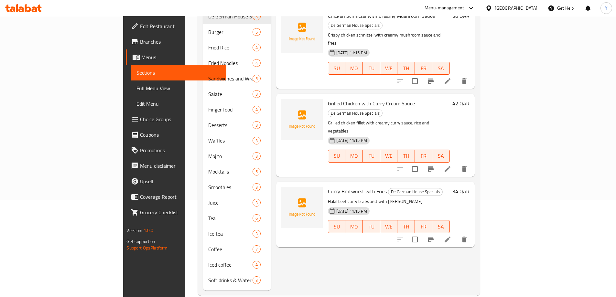
click at [452, 236] on icon at bounding box center [448, 240] width 8 height 8
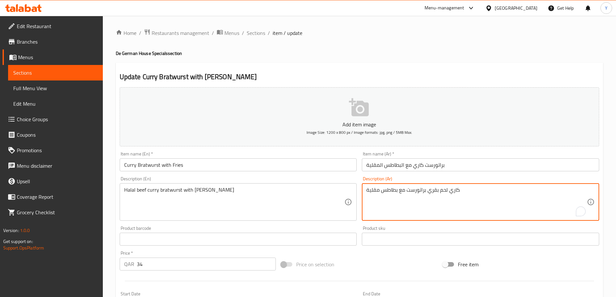
click at [447, 164] on input "براتورست كاري مع البطاطس المقلية" at bounding box center [480, 165] width 237 height 13
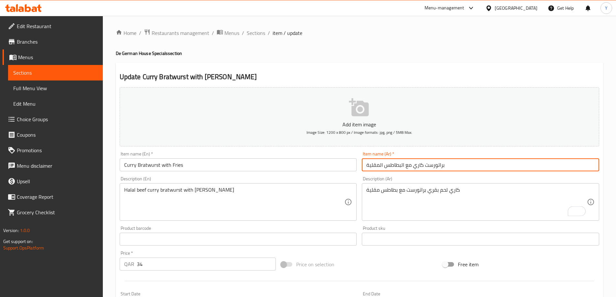
click at [465, 164] on input "براتورست كاري مع البطاطس المقلية" at bounding box center [480, 165] width 237 height 13
click at [550, 167] on input "براتورست كاري مع البطاطس المقلية" at bounding box center [480, 165] width 237 height 13
drag, startPoint x: 550, startPoint y: 167, endPoint x: 453, endPoint y: 173, distance: 97.3
click at [461, 173] on div "Item name (Ar)   * [PERSON_NAME] مع البطاطس المقلية Item name (Ar) *" at bounding box center [480, 161] width 243 height 25
type input "براتورست كاري مع [PERSON_NAME]"
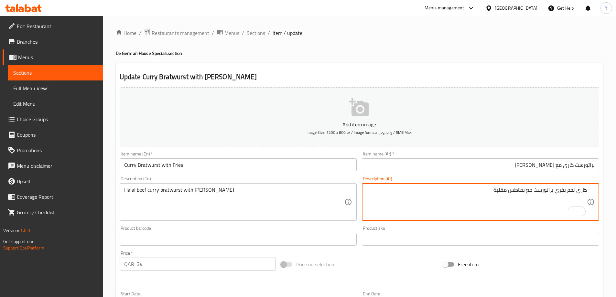
drag, startPoint x: 518, startPoint y: 189, endPoint x: 426, endPoint y: 189, distance: 91.6
click at [426, 189] on textarea "كاري لحم بقري براتورست مع بطاطس مقلية" at bounding box center [477, 202] width 221 height 31
click at [550, 164] on input "براتورست كاري مع [PERSON_NAME]" at bounding box center [480, 165] width 237 height 13
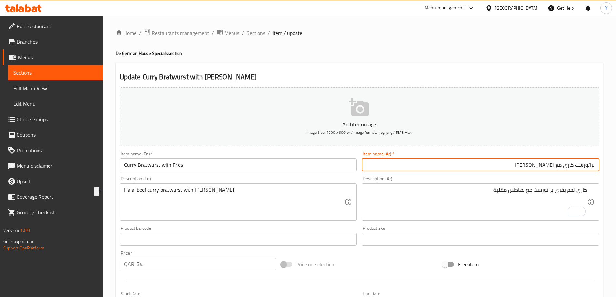
click at [550, 164] on input "براتورست كاري مع [PERSON_NAME]" at bounding box center [480, 165] width 237 height 13
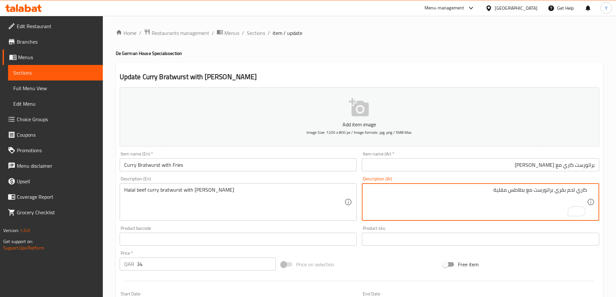
drag, startPoint x: 517, startPoint y: 191, endPoint x: 347, endPoint y: 190, distance: 170.8
click at [350, 190] on div "Add item image Image Size: 1200 x 800 px / Image formats: jpg, png / 5MB Max. I…" at bounding box center [359, 224] width 485 height 279
paste textarea "فرايز"
click at [557, 192] on textarea "كاري لحم بقري براتورست مع [PERSON_NAME]" at bounding box center [477, 202] width 221 height 31
type textarea "كاري لحم بقري حلال براتورست مع [PERSON_NAME]"
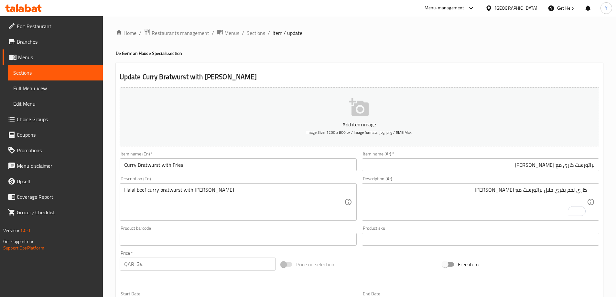
click at [532, 46] on div "Home / Restaurants management / Menus / Sections / item / update De German Hous…" at bounding box center [360, 236] width 488 height 415
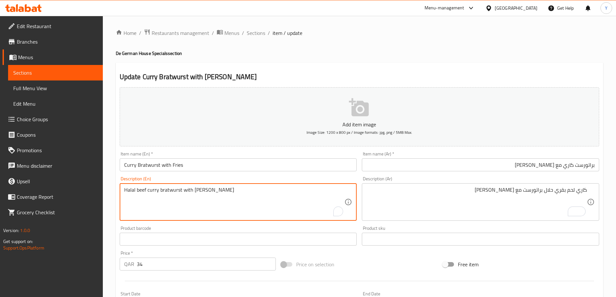
click at [129, 189] on textarea "Halal beef curry bratwurst with [PERSON_NAME]" at bounding box center [234, 202] width 221 height 31
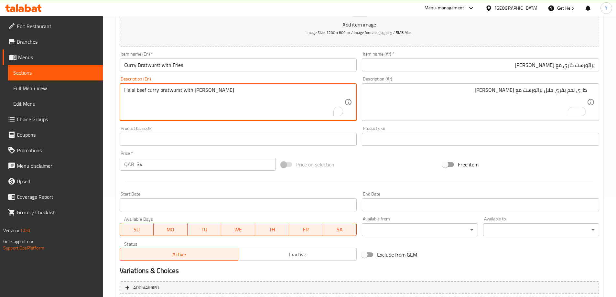
scroll to position [160, 0]
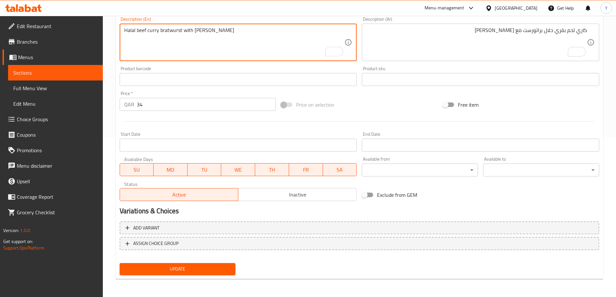
click at [169, 274] on button "Update" at bounding box center [178, 269] width 116 height 12
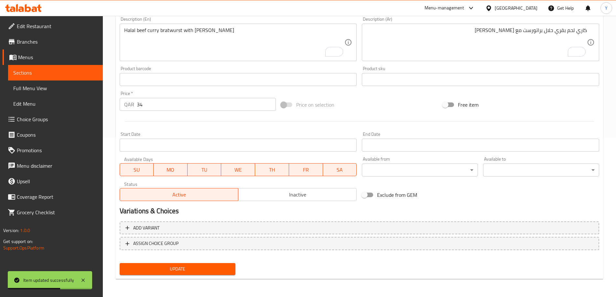
scroll to position [0, 0]
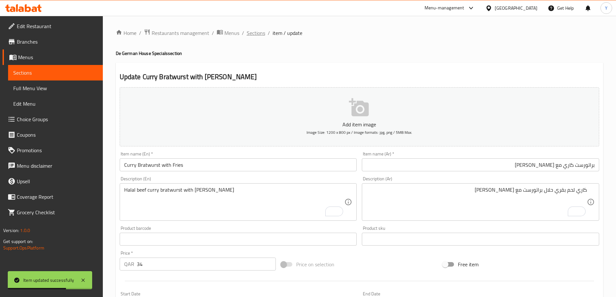
click at [257, 33] on span "Sections" at bounding box center [256, 33] width 18 height 8
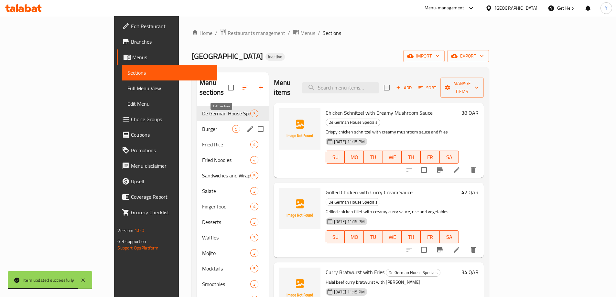
click at [247, 125] on icon "edit" at bounding box center [251, 129] width 8 height 8
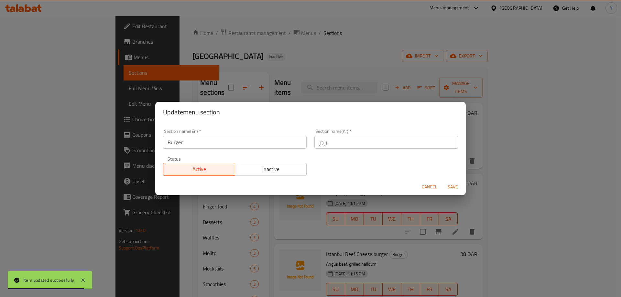
click at [369, 143] on input "برجر" at bounding box center [386, 142] width 144 height 13
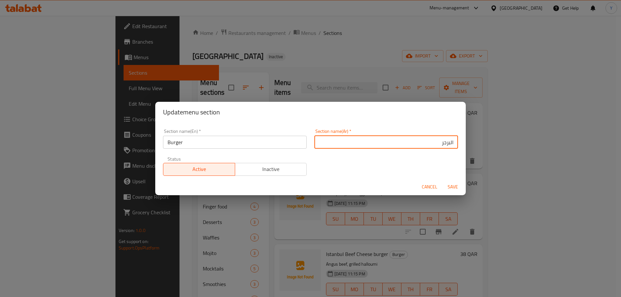
type input "البرجر"
click at [443, 181] on button "Save" at bounding box center [453, 187] width 21 height 12
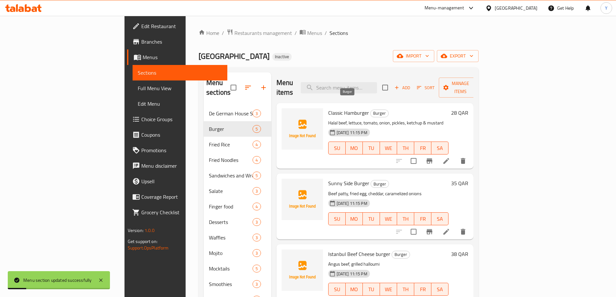
click at [371, 110] on span "Burger" at bounding box center [380, 113] width 18 height 7
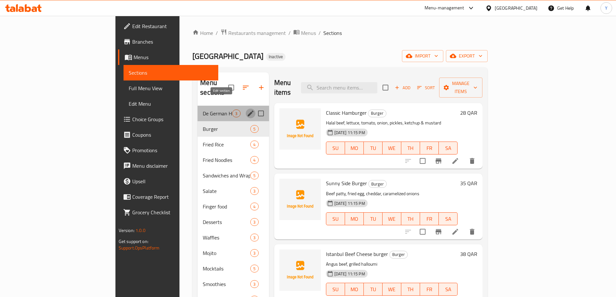
click at [247, 110] on icon "edit" at bounding box center [251, 114] width 8 height 8
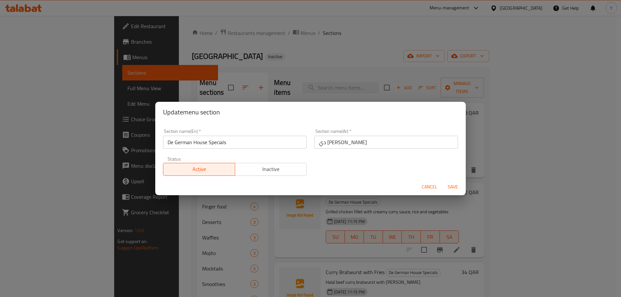
click at [430, 191] on span "Cancel" at bounding box center [430, 187] width 16 height 8
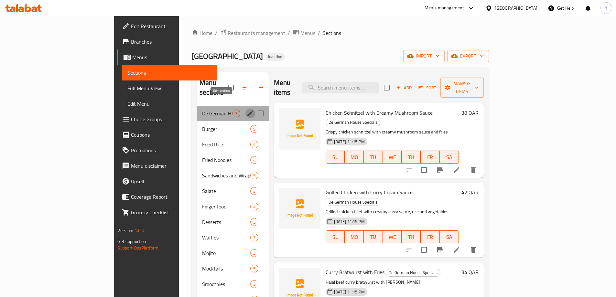
click at [247, 110] on icon "edit" at bounding box center [251, 114] width 8 height 8
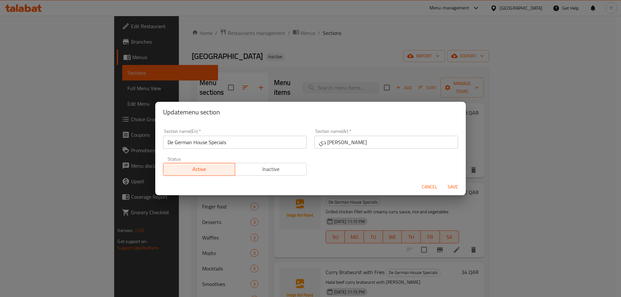
click at [352, 144] on input "دي [PERSON_NAME]" at bounding box center [386, 142] width 144 height 13
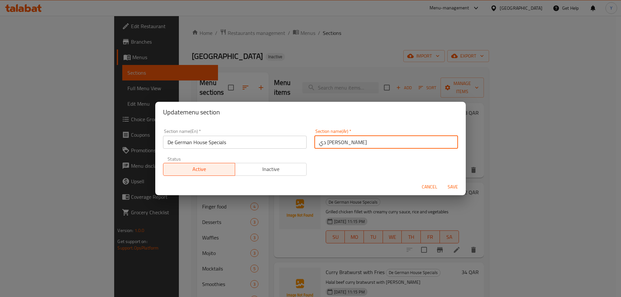
click at [430, 188] on span "Cancel" at bounding box center [430, 187] width 16 height 8
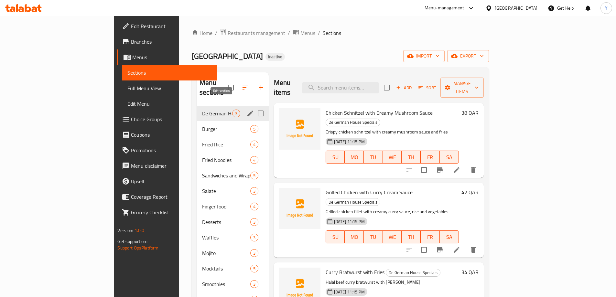
click at [247, 110] on icon "edit" at bounding box center [251, 114] width 8 height 8
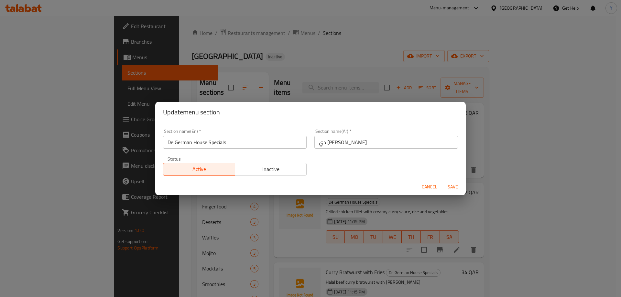
click at [355, 142] on input "دي [PERSON_NAME]" at bounding box center [386, 142] width 144 height 13
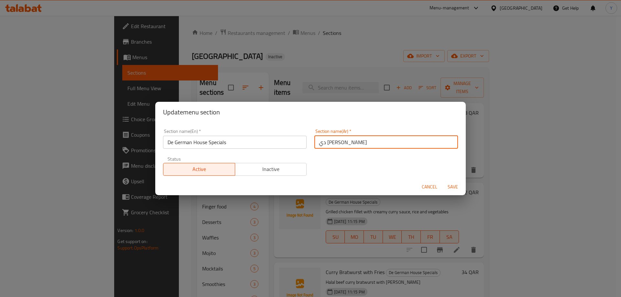
click at [429, 182] on button "Cancel" at bounding box center [429, 187] width 21 height 12
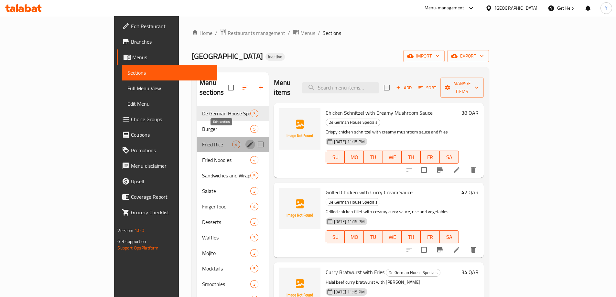
click at [247, 141] on icon "edit" at bounding box center [251, 145] width 8 height 8
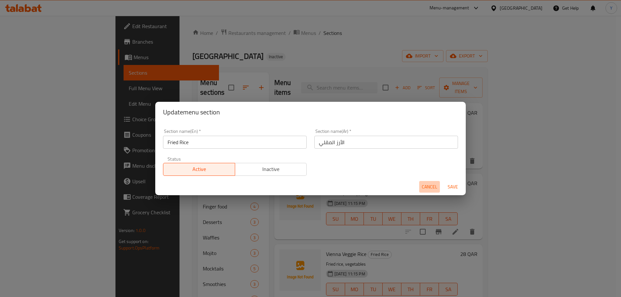
click at [423, 190] on span "Cancel" at bounding box center [430, 187] width 16 height 8
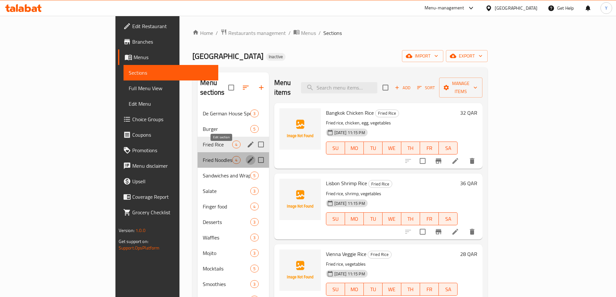
click at [247, 156] on icon "edit" at bounding box center [251, 160] width 8 height 8
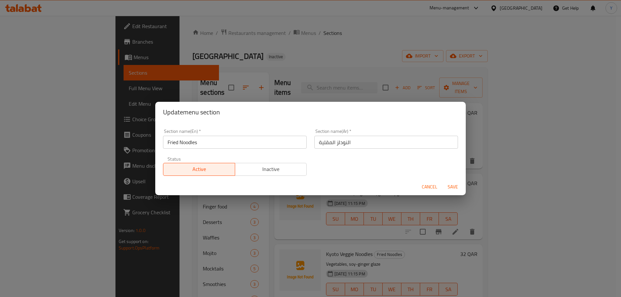
click at [438, 190] on button "Cancel" at bounding box center [429, 187] width 21 height 12
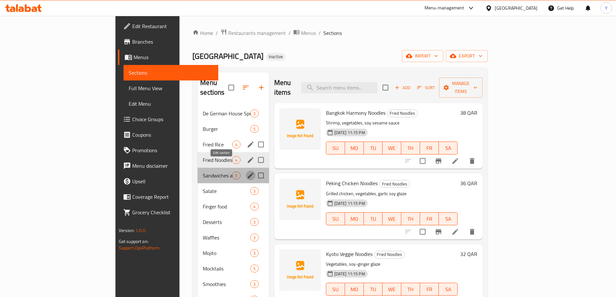
click at [247, 172] on icon "edit" at bounding box center [251, 176] width 8 height 8
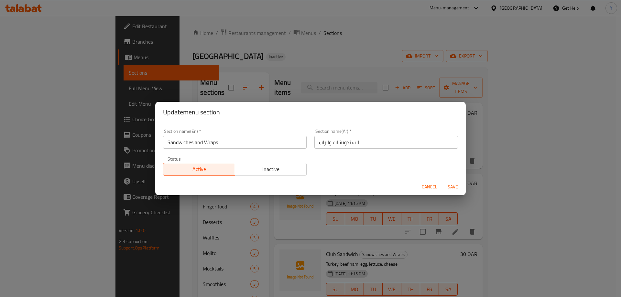
drag, startPoint x: 431, startPoint y: 184, endPoint x: 353, endPoint y: 192, distance: 78.6
click at [431, 184] on span "Cancel" at bounding box center [430, 187] width 16 height 8
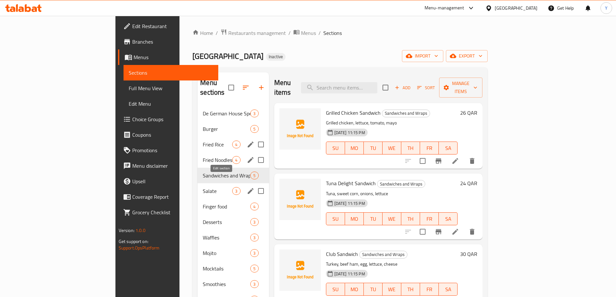
click at [247, 187] on icon "edit" at bounding box center [251, 191] width 8 height 8
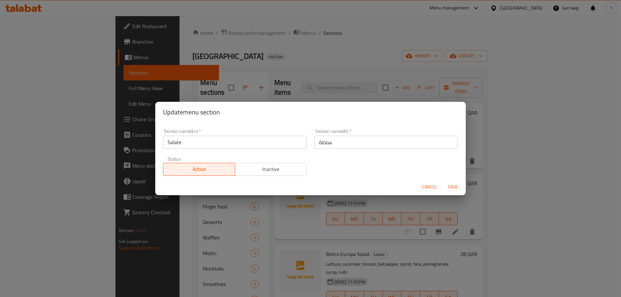
click at [368, 146] on input "سلطة" at bounding box center [386, 142] width 144 height 13
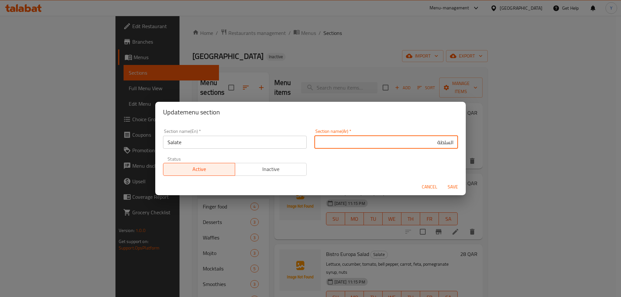
type input "السلطة"
click at [443, 181] on button "Save" at bounding box center [453, 187] width 21 height 12
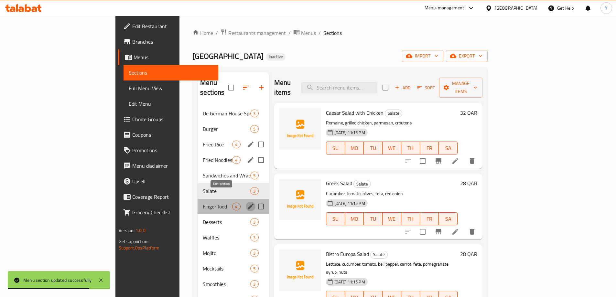
click at [247, 203] on icon "edit" at bounding box center [251, 207] width 8 height 8
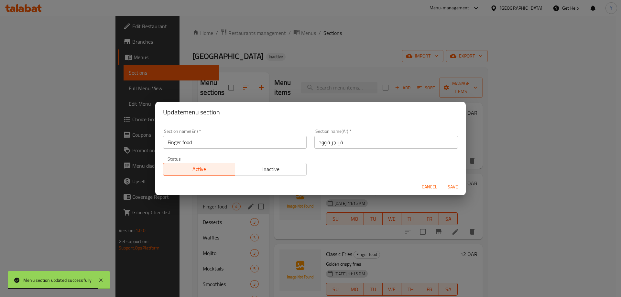
click at [389, 132] on div "Section name(Ar)   * فينجر فوود Section name(Ar) *" at bounding box center [386, 139] width 144 height 20
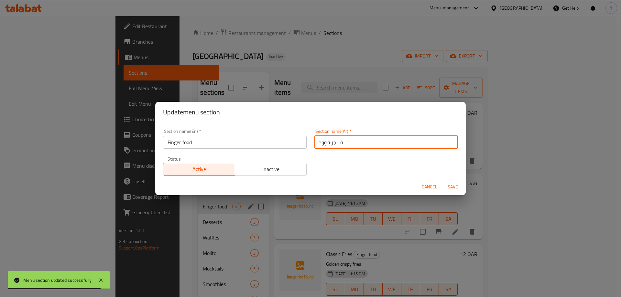
click at [377, 143] on input "فينجر فوود" at bounding box center [386, 142] width 144 height 13
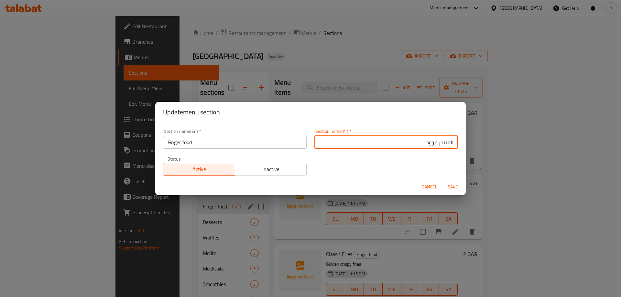
type input "الفينجر فوود"
click at [443, 181] on button "Save" at bounding box center [453, 187] width 21 height 12
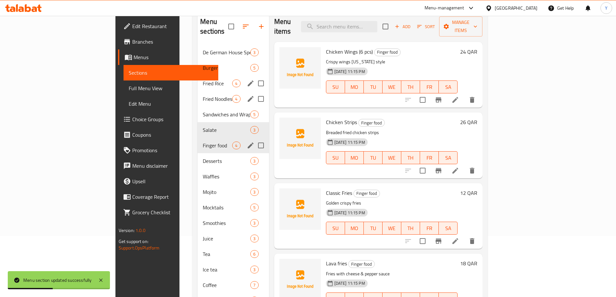
scroll to position [97, 0]
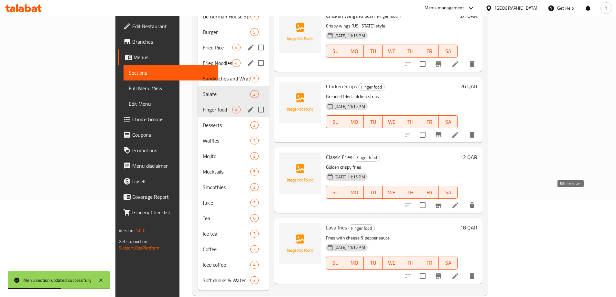
click at [459, 202] on icon at bounding box center [456, 206] width 8 height 8
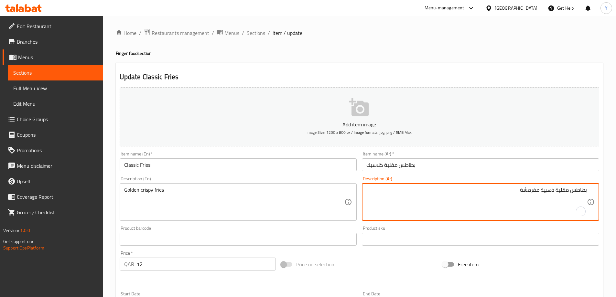
click at [564, 193] on textarea "بطاطس مقلية ذهبية مقرمشة" at bounding box center [477, 202] width 221 height 31
drag, startPoint x: 564, startPoint y: 193, endPoint x: 620, endPoint y: 193, distance: 56.3
click at [616, 193] on html "​ Menu-management Qatar Get Help Y Edit Restaurant Branches Menus Sections Full…" at bounding box center [308, 148] width 616 height 297
type textarea "فرايز ذهبية مقرمشة"
click at [459, 168] on input "بطاطس مقلية كلاسيك" at bounding box center [480, 165] width 237 height 13
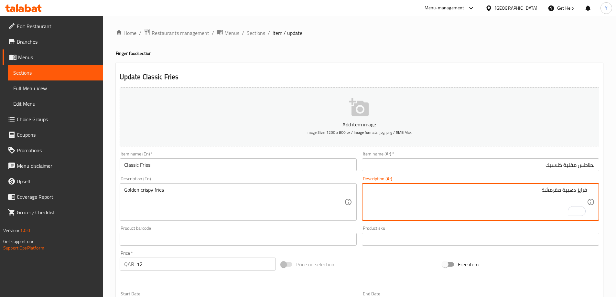
click at [585, 191] on textarea "فرايز ذهبية مقرمشة" at bounding box center [477, 202] width 221 height 31
click at [572, 165] on input "بطاطس مقلية كلاسيك" at bounding box center [480, 165] width 237 height 13
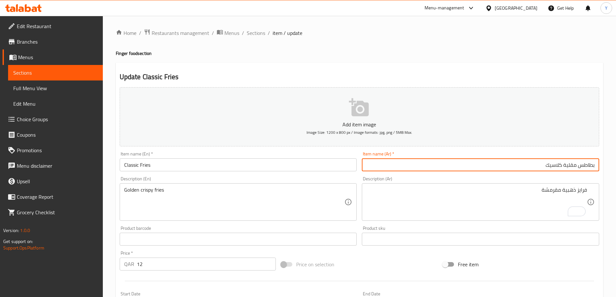
drag, startPoint x: 572, startPoint y: 165, endPoint x: 621, endPoint y: 163, distance: 49.2
click at [611, 164] on div "Home / Restaurants management / Menus / Sections / item / update Finger food se…" at bounding box center [359, 236] width 513 height 441
paste input "فرايز"
type input "[PERSON_NAME]"
click at [560, 69] on div "Update Classic Fries Add item image Image Size: 1200 x 800 px / Image formats: …" at bounding box center [360, 251] width 488 height 377
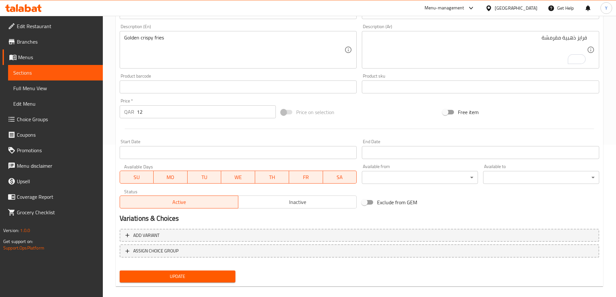
scroll to position [160, 0]
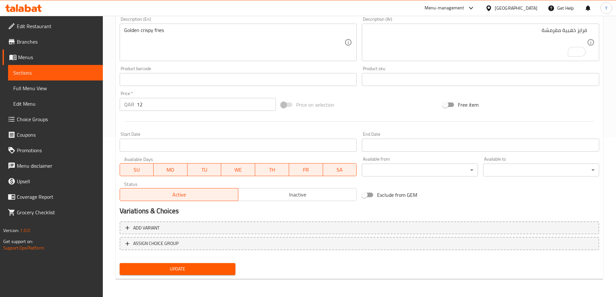
click at [182, 270] on span "Update" at bounding box center [178, 269] width 106 height 8
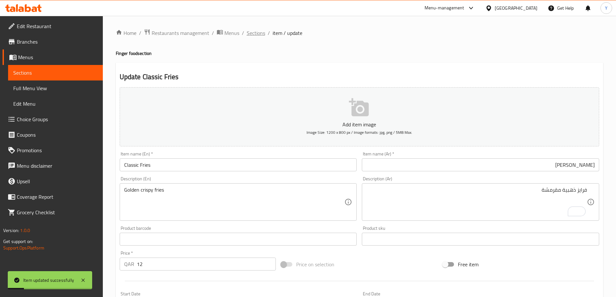
click at [260, 32] on span "Sections" at bounding box center [256, 33] width 18 height 8
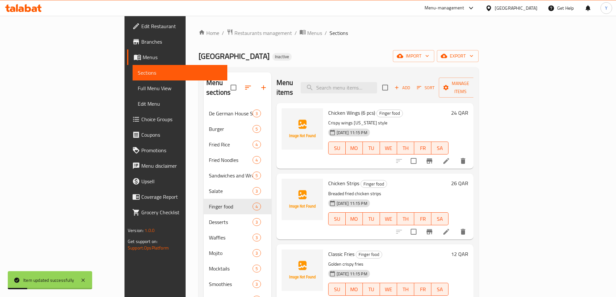
scroll to position [99, 0]
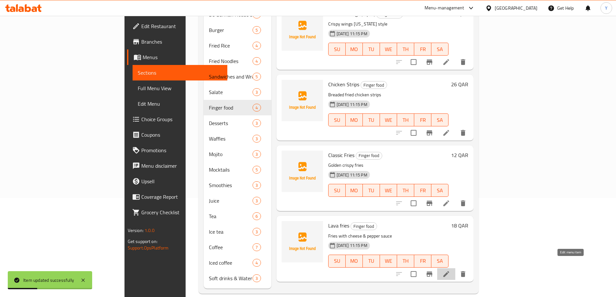
click at [449, 271] on icon at bounding box center [447, 274] width 6 height 6
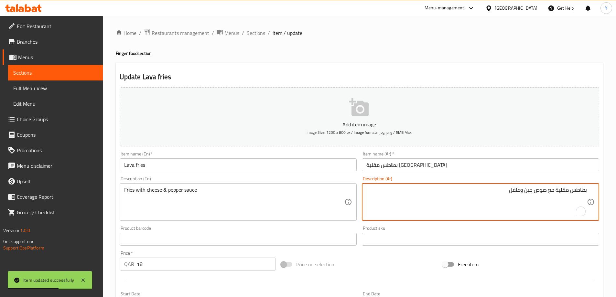
click at [413, 158] on div "Item name (Ar)   * بطاطس مقلية لافا Item name (Ar) *" at bounding box center [480, 162] width 237 height 20
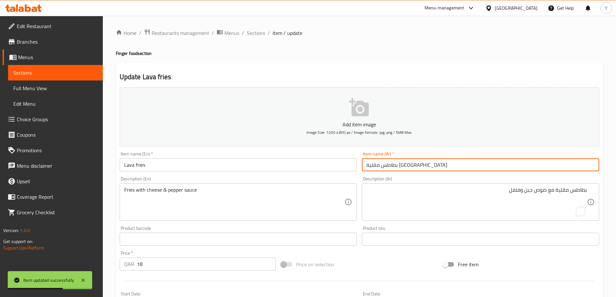
click at [420, 162] on input "بطاطس مقلية لافا" at bounding box center [480, 165] width 237 height 13
click at [579, 163] on input "بطاطس مقلية لافا" at bounding box center [480, 165] width 237 height 13
click at [574, 166] on input "بطاطس مقلية لافا" at bounding box center [480, 165] width 237 height 13
drag, startPoint x: 574, startPoint y: 166, endPoint x: 621, endPoint y: 175, distance: 47.8
click at [616, 175] on html "Item updated successfully ​ Menu-management Qatar Get Help Y Edit Restaurant Br…" at bounding box center [308, 148] width 616 height 297
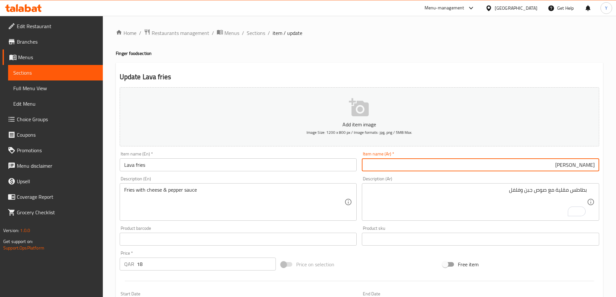
click at [589, 162] on input "[PERSON_NAME]" at bounding box center [480, 165] width 237 height 13
type input "[PERSON_NAME]"
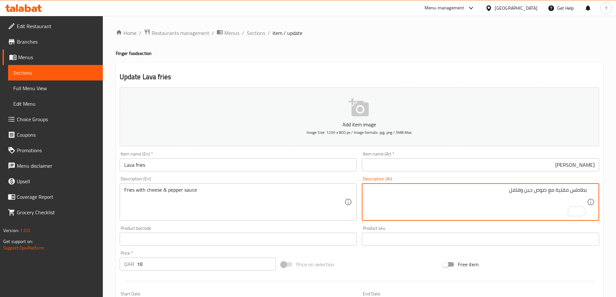
drag, startPoint x: 563, startPoint y: 188, endPoint x: 621, endPoint y: 188, distance: 57.9
click at [616, 188] on html "​ Menu-management Qatar Get Help Y Edit Restaurant Branches Menus Sections Full…" at bounding box center [308, 148] width 616 height 297
paste textarea "فرايز"
type textarea "فرايز مع صوص جبن وفلفل"
click at [535, 56] on h4 "Finger food section" at bounding box center [360, 53] width 488 height 6
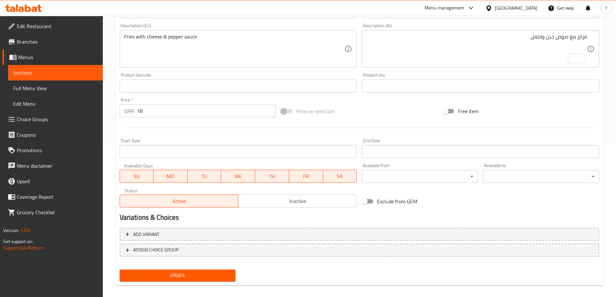
scroll to position [160, 0]
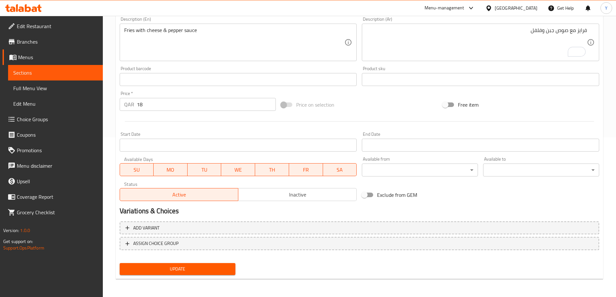
click at [189, 265] on span "Update" at bounding box center [178, 269] width 106 height 8
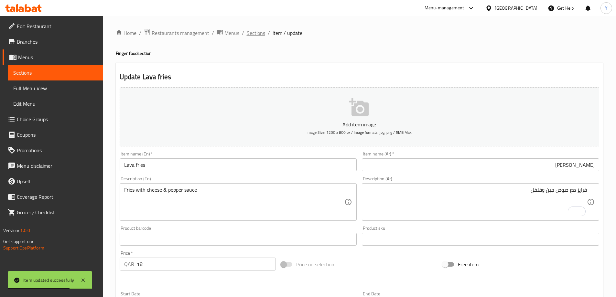
click at [255, 31] on span "Sections" at bounding box center [256, 33] width 18 height 8
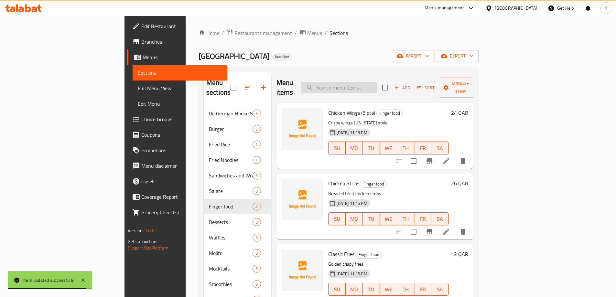
click at [377, 82] on input "search" at bounding box center [339, 87] width 76 height 11
paste input "Crepe Bistro Europa"
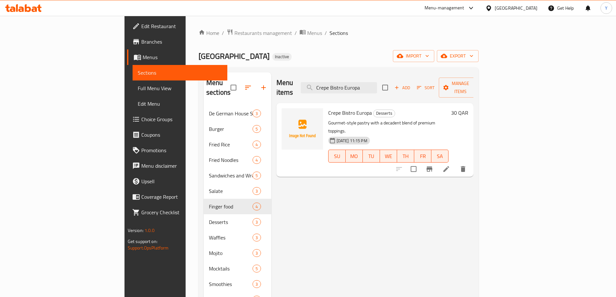
type input "Crepe Bistro Europa"
click at [449, 166] on icon at bounding box center [447, 169] width 6 height 6
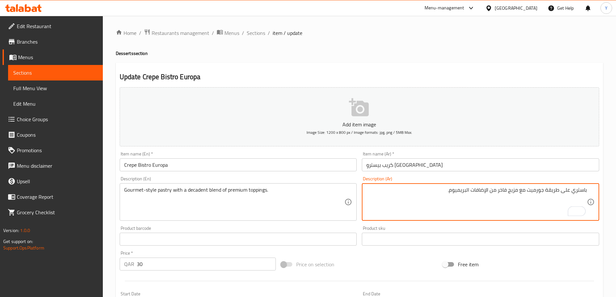
click at [531, 189] on textarea "باستري على طريقة جورميت مع مزيج فاخر من الإضافات البريميوم." at bounding box center [477, 202] width 221 height 31
type textarea "باستري على طريقة جورميه مع مزيج فاخر من الإضافات البريميوم."
click at [539, 70] on div "Update Crepe Bistro Europa Add item image Image Size: 1200 x 800 px / Image for…" at bounding box center [360, 251] width 488 height 377
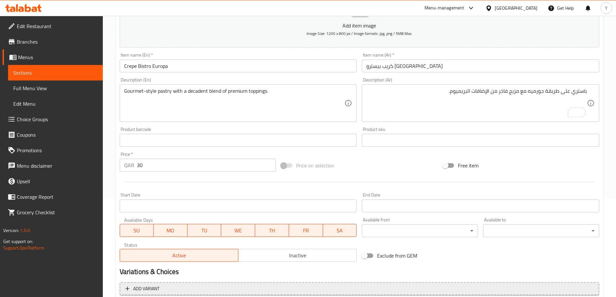
scroll to position [160, 0]
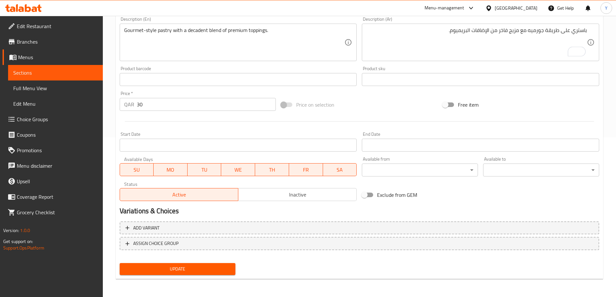
click at [202, 271] on span "Update" at bounding box center [178, 269] width 106 height 8
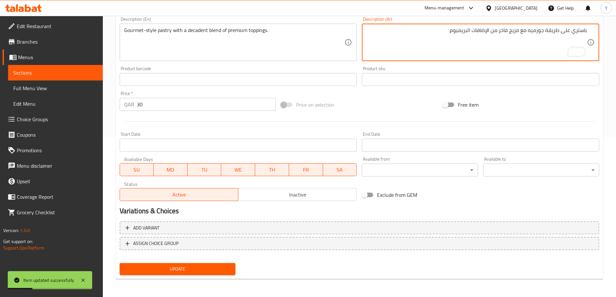
click at [484, 29] on textarea "باستري على طريقة جورميه مع مزيج فاخر من الإضافات البريميوم." at bounding box center [477, 42] width 221 height 31
type textarea "باستري على طريقة جورميه مع مزيج ديكيدنت من توبينج بريميوم."
click at [178, 268] on span "Update" at bounding box center [178, 269] width 106 height 8
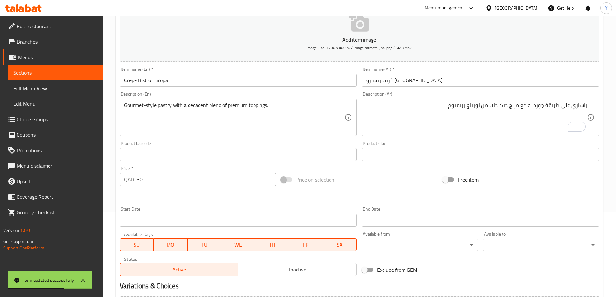
scroll to position [0, 0]
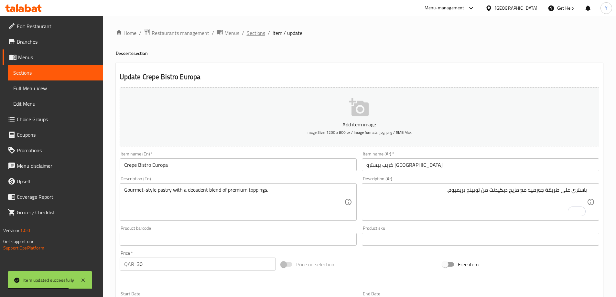
click at [262, 29] on span "Sections" at bounding box center [256, 33] width 18 height 8
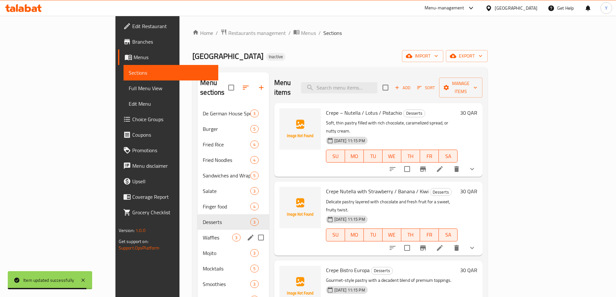
click at [198, 230] on div "Waffles 3" at bounding box center [233, 238] width 71 height 16
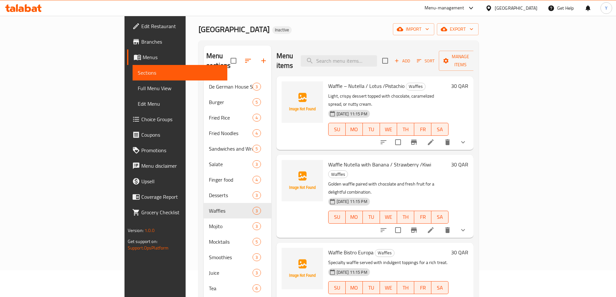
scroll to position [32, 0]
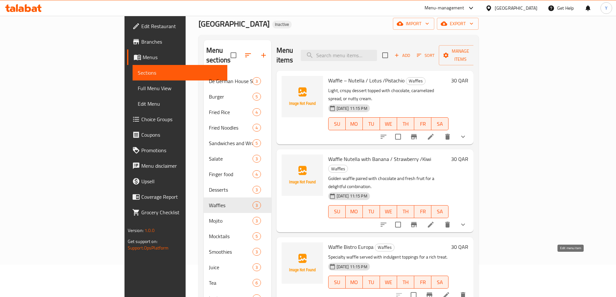
click at [456, 290] on li at bounding box center [446, 296] width 18 height 12
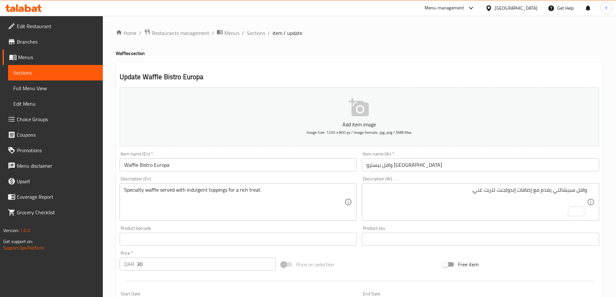
click at [547, 55] on h4 "Waffles section" at bounding box center [360, 53] width 488 height 6
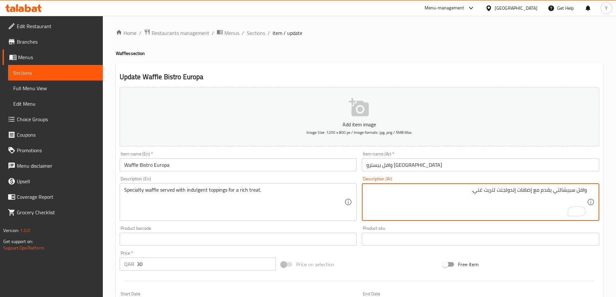
click at [528, 190] on textarea "وافل سبيشالتي يقدم مع إضافات إندولجنت لتريت غني." at bounding box center [477, 202] width 221 height 31
type textarea "وافل سبيشالتي يقدم مع توبينج إندولجنت لتريت غني."
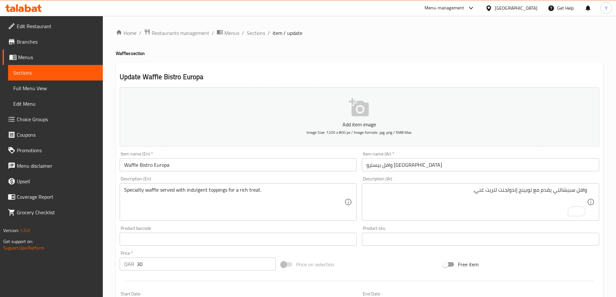
click at [586, 68] on div "Update Waffle Bistro Europa Add item image Image Size: 1200 x 800 px / Image fo…" at bounding box center [360, 251] width 488 height 377
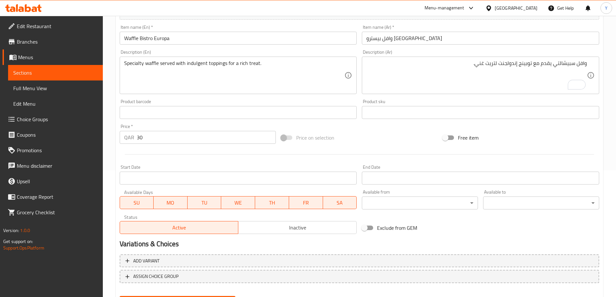
scroll to position [160, 0]
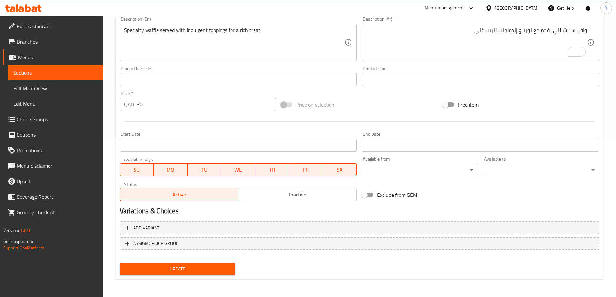
click at [225, 267] on span "Update" at bounding box center [178, 269] width 106 height 8
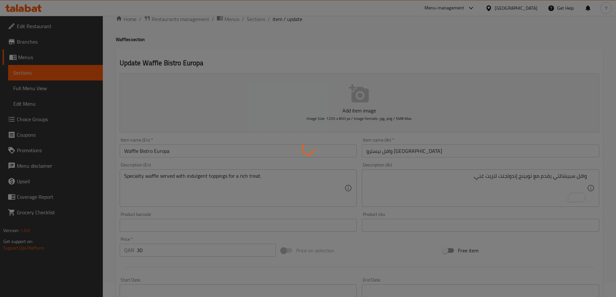
scroll to position [0, 0]
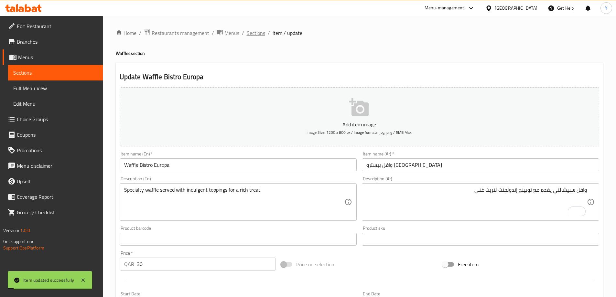
click at [256, 31] on span "Sections" at bounding box center [256, 33] width 18 height 8
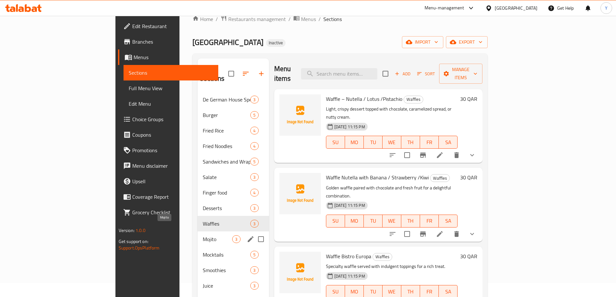
scroll to position [99, 0]
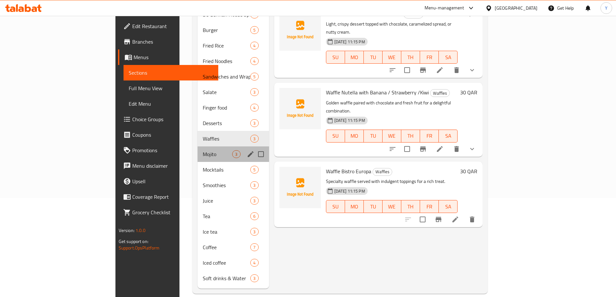
click at [198, 149] on div "Mojito 3" at bounding box center [233, 155] width 71 height 16
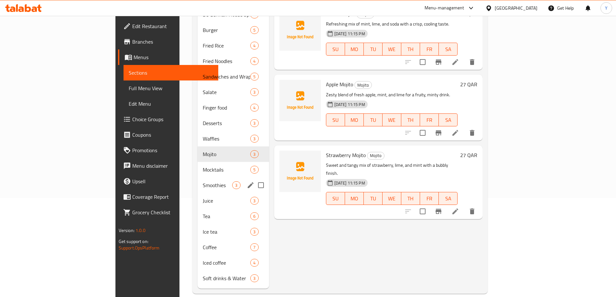
click at [203, 166] on span "Mocktails" at bounding box center [227, 170] width 48 height 8
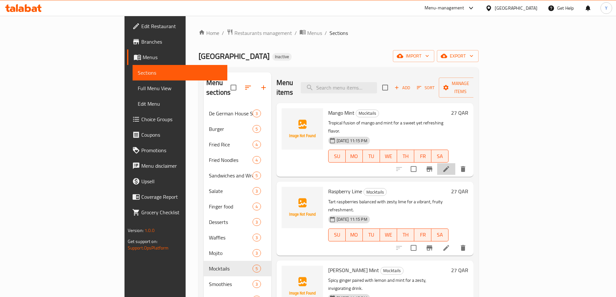
click at [456, 163] on li at bounding box center [446, 169] width 18 height 12
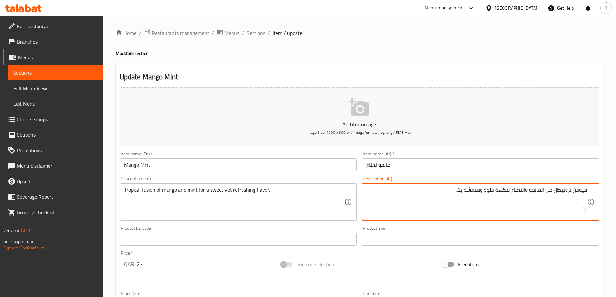
click at [461, 190] on textarea "فيوجن تروبيكال من المانجو والنعناع لنكهة حلوة ومنعشة يت." at bounding box center [477, 202] width 221 height 31
type textarea "فيوجن تروبيكال من المانجو والنعناع لنكهة حلوة لكن منعشة."
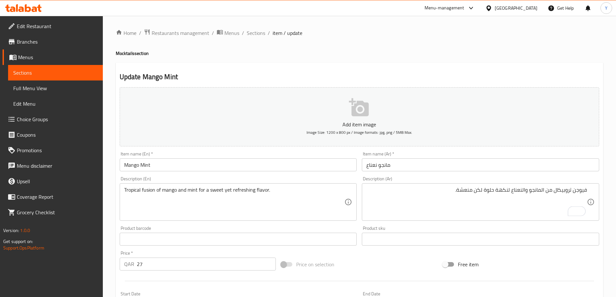
click at [497, 47] on div "Home / Restaurants management / Menus / Sections / item / update Mocktails sect…" at bounding box center [360, 236] width 488 height 415
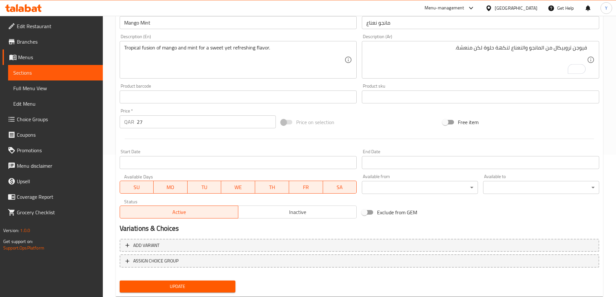
scroll to position [160, 0]
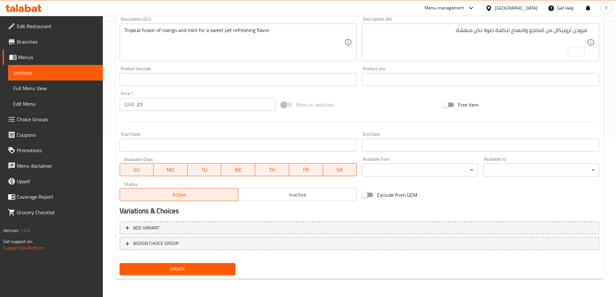
click at [180, 265] on span "Update" at bounding box center [178, 269] width 106 height 8
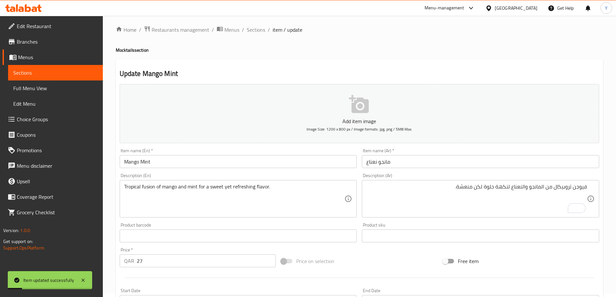
scroll to position [0, 0]
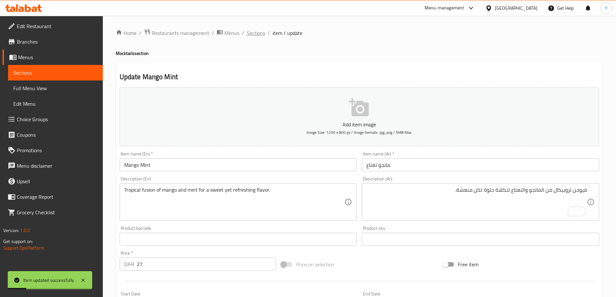
click at [249, 36] on span "Sections" at bounding box center [256, 33] width 18 height 8
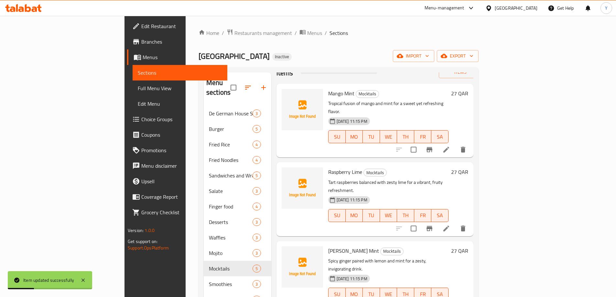
scroll to position [64, 0]
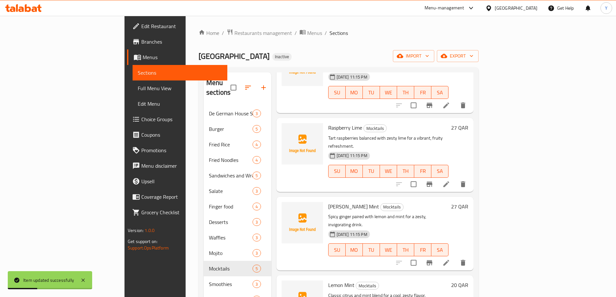
click at [449, 182] on icon at bounding box center [447, 185] width 6 height 6
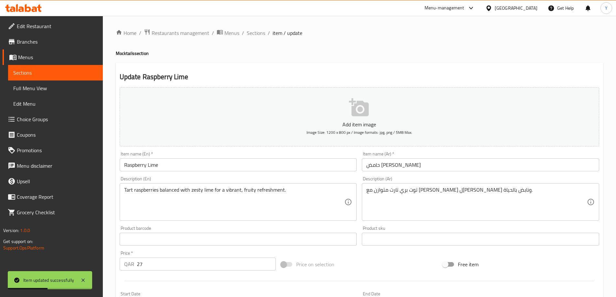
click at [435, 165] on input "حامض توت بري" at bounding box center [480, 165] width 237 height 13
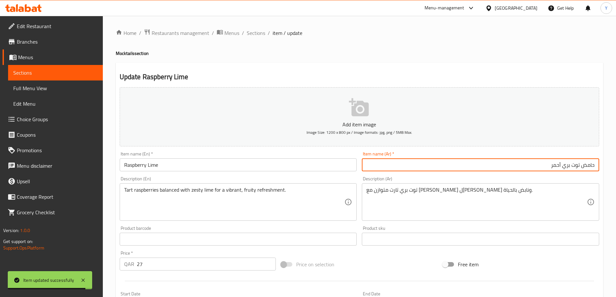
type input "حامض توت بري أحمر"
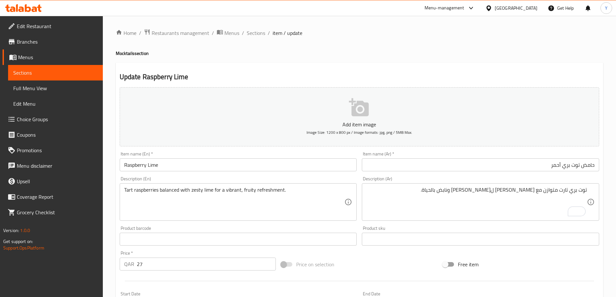
click at [576, 164] on input "حامض توت بري أحمر" at bounding box center [480, 165] width 237 height 13
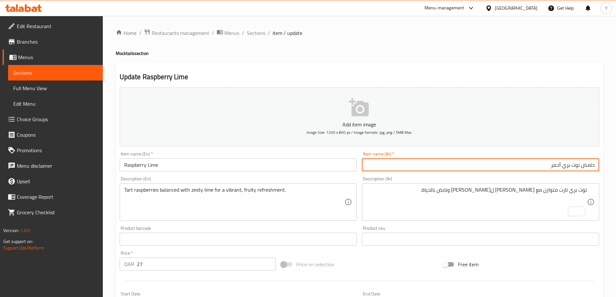
drag, startPoint x: 576, startPoint y: 164, endPoint x: 512, endPoint y: 165, distance: 64.1
click at [512, 165] on input "حامض توت بري أحمر" at bounding box center [480, 165] width 237 height 13
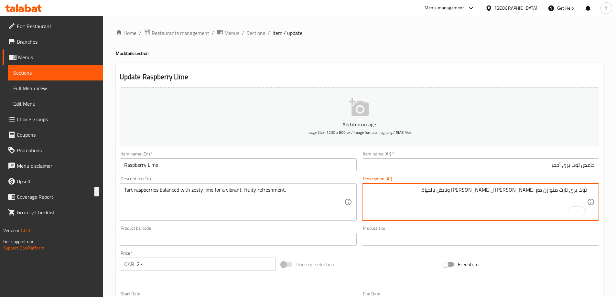
drag, startPoint x: 572, startPoint y: 193, endPoint x: 596, endPoint y: 192, distance: 23.7
click at [596, 192] on div "توت بري تارت متوازن مع حامض زيستي لريفرشمنت فاكهي ونابض بالحياة. Description (A…" at bounding box center [480, 202] width 237 height 38
paste textarea "حمر"
click at [463, 192] on textarea "توت بري أحمر تارت متوازن مع حامض زيستي لريفرشمنت فاكهي ونابض بالحياة." at bounding box center [477, 202] width 221 height 31
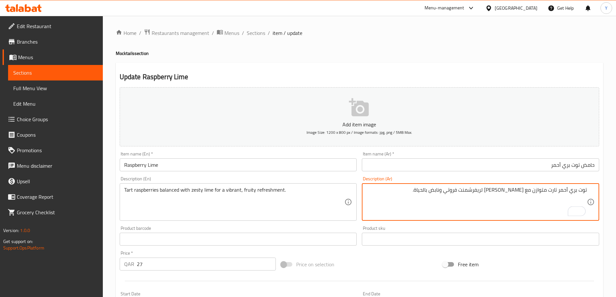
type textarea "توت بري أحمر تارت متوازن مع حامض زيستي لريفرشمنت فروتي ونابض بالحياة."
click at [457, 48] on div "Home / Restaurants management / Menus / Sections / item / update Mocktails sect…" at bounding box center [360, 236] width 488 height 415
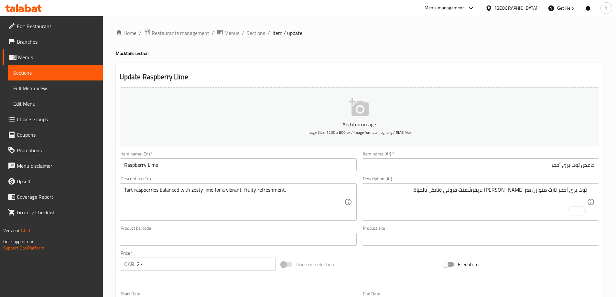
scroll to position [160, 0]
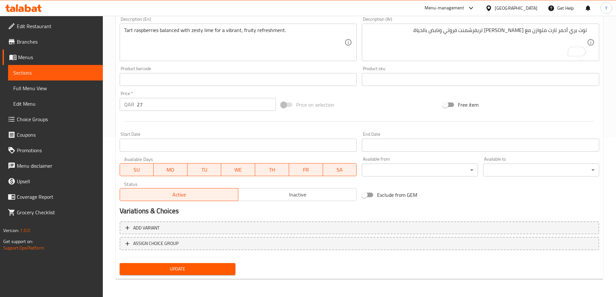
click at [206, 268] on span "Update" at bounding box center [178, 269] width 106 height 8
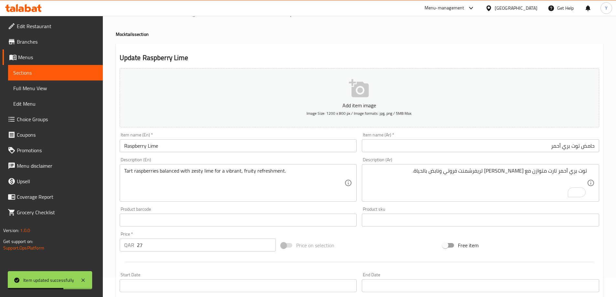
scroll to position [0, 0]
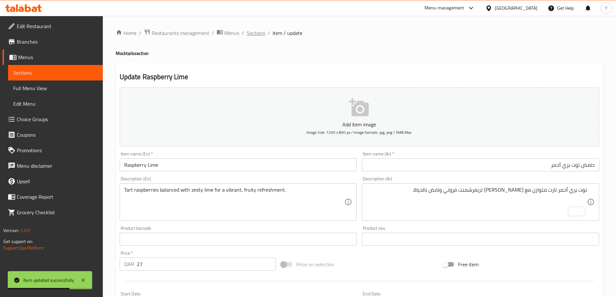
click at [259, 34] on span "Sections" at bounding box center [256, 33] width 18 height 8
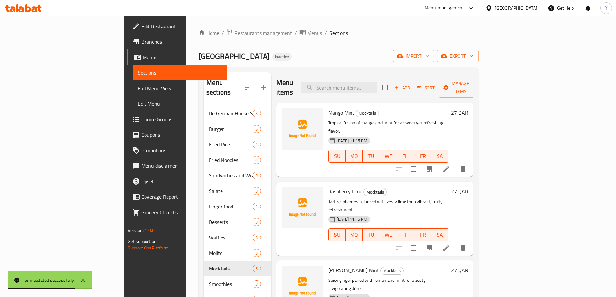
scroll to position [99, 0]
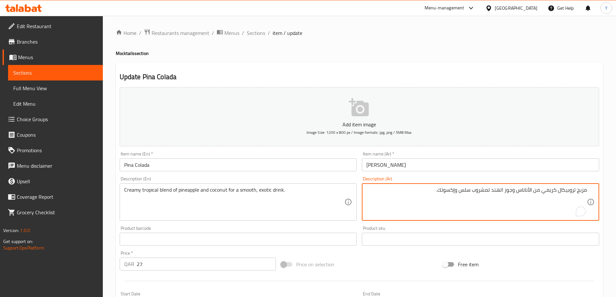
click at [412, 163] on input "بينا كولادا" at bounding box center [480, 165] width 237 height 13
click at [469, 192] on textarea "مزيج تروبيكال كريمي من الأناناس وجوز الهند لمشروب سلس وإكسوتك." at bounding box center [477, 202] width 221 height 31
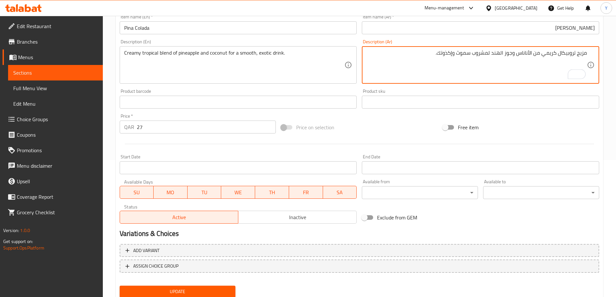
scroll to position [160, 0]
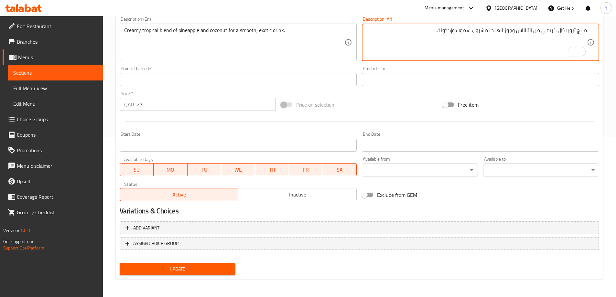
type textarea "مزيج تروبيكال كريمي من الأناناس وجوز الهند لمشروب سموث وإكذوتك."
click at [221, 271] on span "Update" at bounding box center [178, 269] width 106 height 8
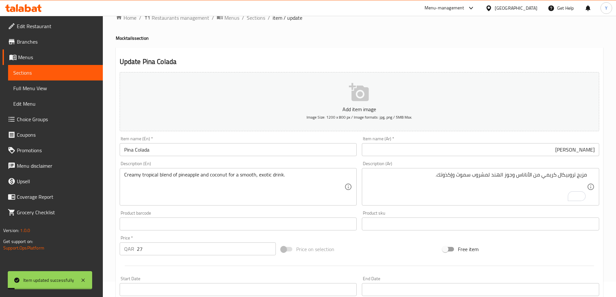
scroll to position [0, 0]
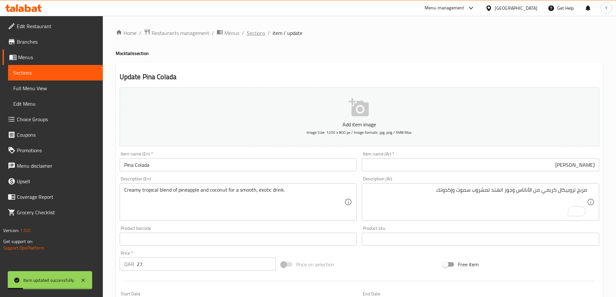
click at [253, 37] on span "Sections" at bounding box center [256, 33] width 18 height 8
click at [256, 35] on span "Sections" at bounding box center [256, 33] width 18 height 8
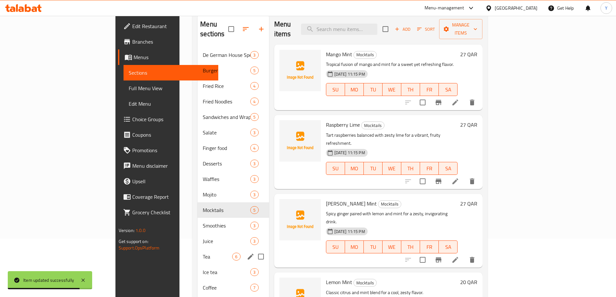
scroll to position [97, 0]
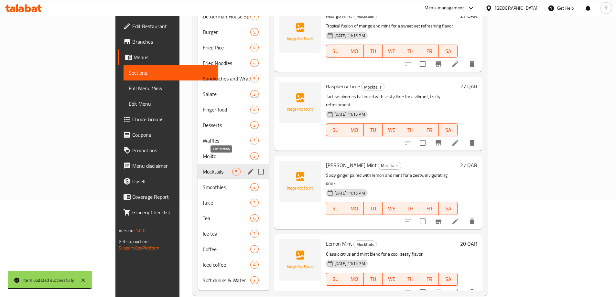
click at [247, 168] on icon "edit" at bounding box center [251, 172] width 8 height 8
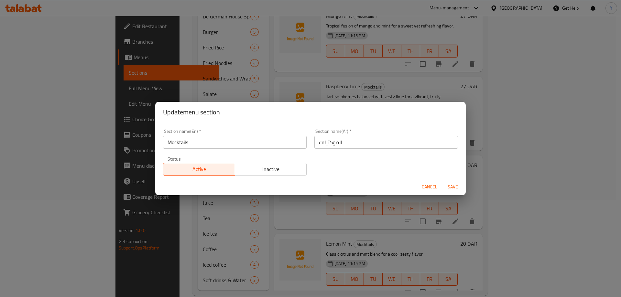
click at [428, 186] on span "Cancel" at bounding box center [430, 187] width 16 height 8
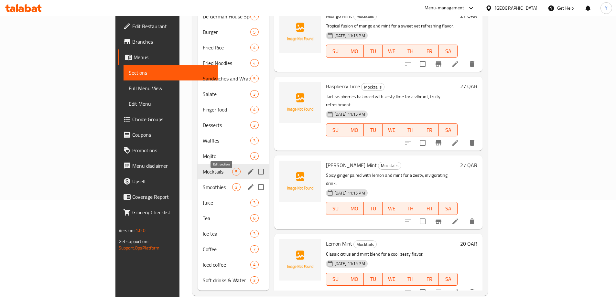
click at [248, 184] on icon "edit" at bounding box center [251, 187] width 6 height 6
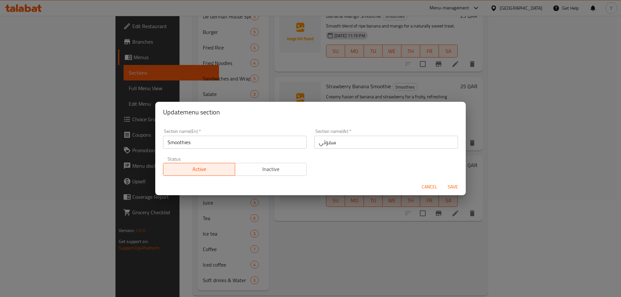
click at [376, 140] on input "سموثي" at bounding box center [386, 142] width 144 height 13
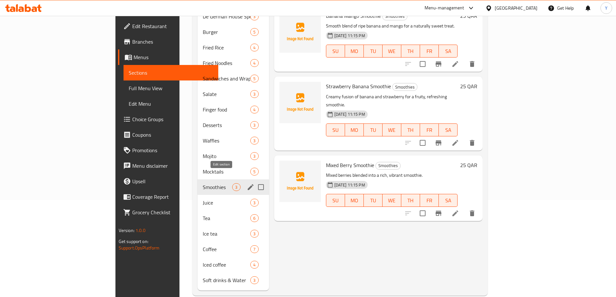
click at [247, 183] on icon "edit" at bounding box center [251, 187] width 8 height 8
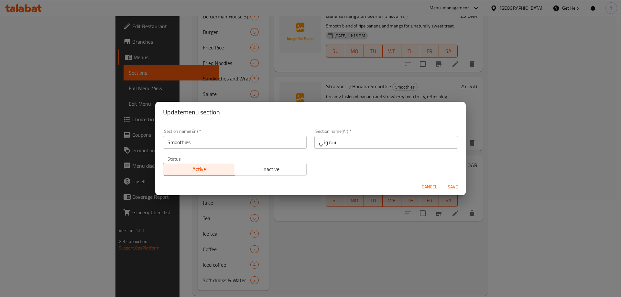
click at [353, 149] on div "Section name(Ar)   * سموثي Section name(Ar) *" at bounding box center [386, 139] width 151 height 28
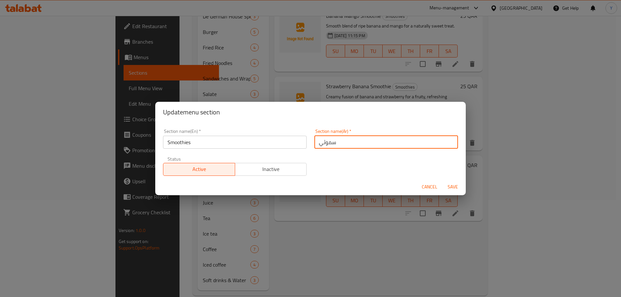
click at [354, 141] on input "سموثي" at bounding box center [386, 142] width 144 height 13
type input "السموثي"
click at [443, 181] on button "Save" at bounding box center [453, 187] width 21 height 12
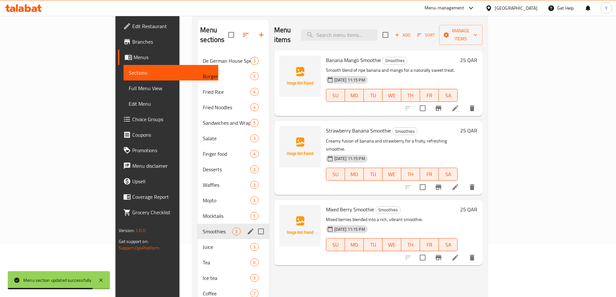
scroll to position [99, 0]
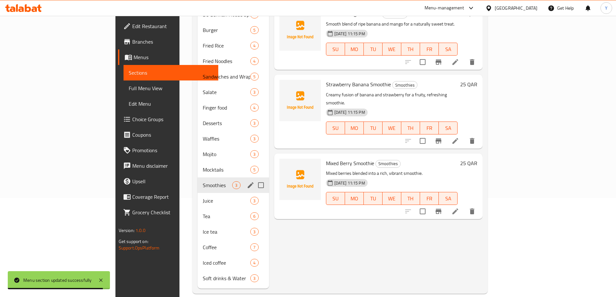
click at [458, 209] on icon at bounding box center [456, 212] width 6 height 6
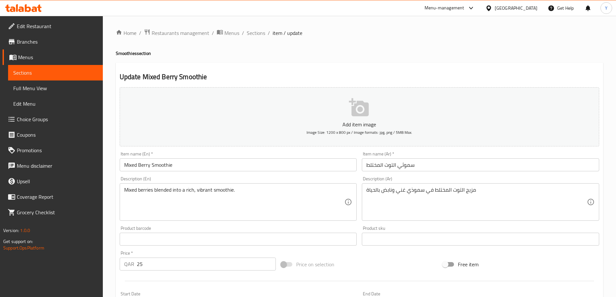
click at [420, 160] on input "سموثي التوت المختلط" at bounding box center [480, 165] width 237 height 13
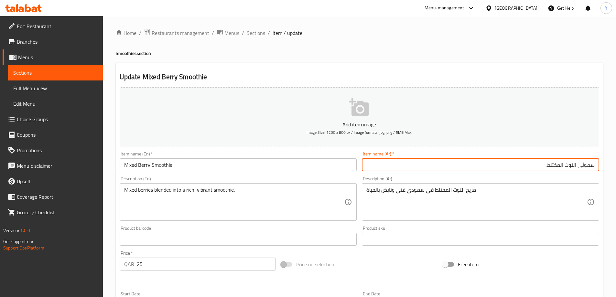
click at [558, 161] on input "سموثي التوت المختلط" at bounding box center [480, 165] width 237 height 13
type input "سموثي توت مشكل"
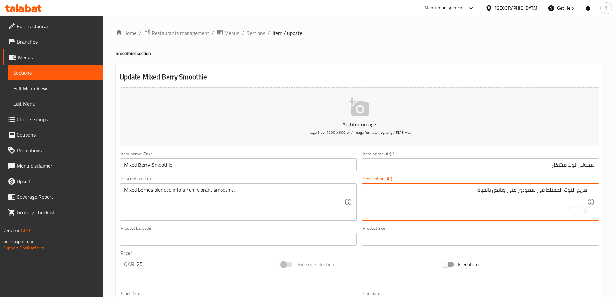
click at [567, 192] on textarea "مزيج التوت المختلط في سموذي غني ونابض بالحياة" at bounding box center [477, 202] width 221 height 31
drag, startPoint x: 567, startPoint y: 192, endPoint x: 561, endPoint y: 192, distance: 6.5
click at [561, 192] on textarea "مزيج التوت المختلط في سموذي غني ونابض بالحياة" at bounding box center [477, 202] width 221 height 31
click at [574, 166] on input "سموثي توت مشكل" at bounding box center [480, 165] width 237 height 13
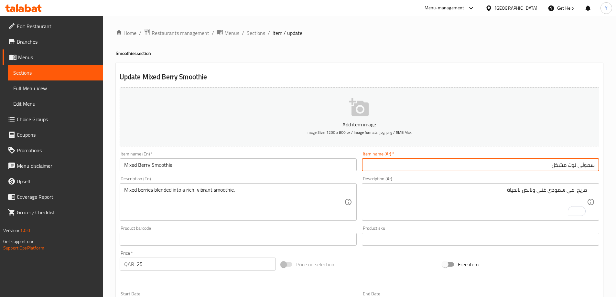
drag, startPoint x: 574, startPoint y: 166, endPoint x: 538, endPoint y: 165, distance: 35.9
click at [538, 165] on input "سموثي توت مشكل" at bounding box center [480, 165] width 237 height 13
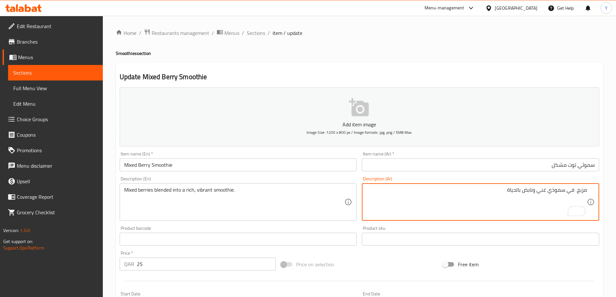
paste textarea "توت مشكل"
type textarea "توت مشكل ممزوج في سموذي غني ونابض بالحياة"
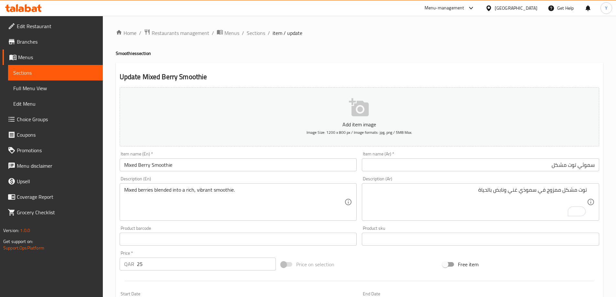
click at [567, 49] on div "Home / Restaurants management / Menus / Sections / item / update Smoothies sect…" at bounding box center [360, 236] width 488 height 415
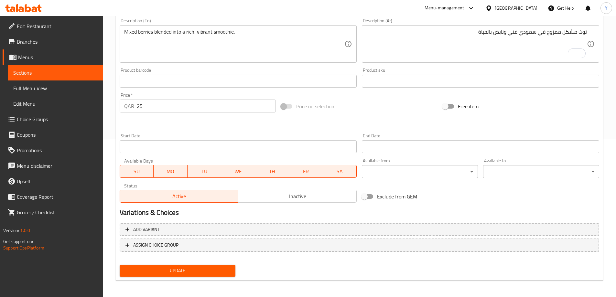
scroll to position [160, 0]
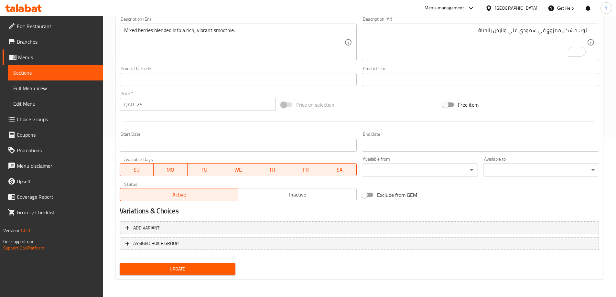
click at [217, 272] on span "Update" at bounding box center [178, 269] width 106 height 8
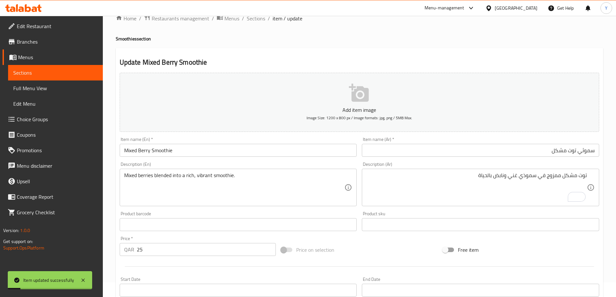
scroll to position [0, 0]
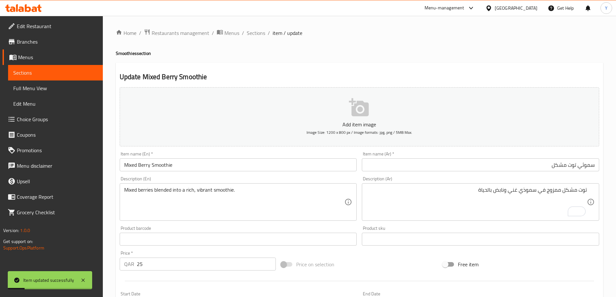
click at [262, 36] on span "Sections" at bounding box center [256, 33] width 18 height 8
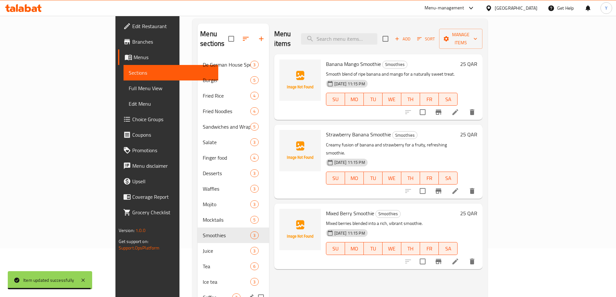
scroll to position [97, 0]
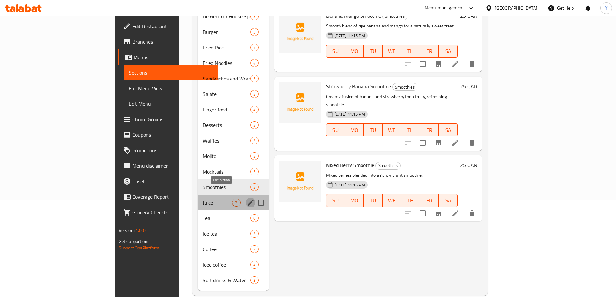
click at [247, 199] on icon "edit" at bounding box center [251, 203] width 8 height 8
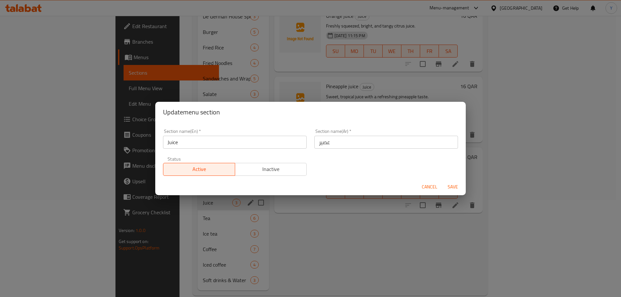
click at [372, 145] on input "عصير" at bounding box center [386, 142] width 144 height 13
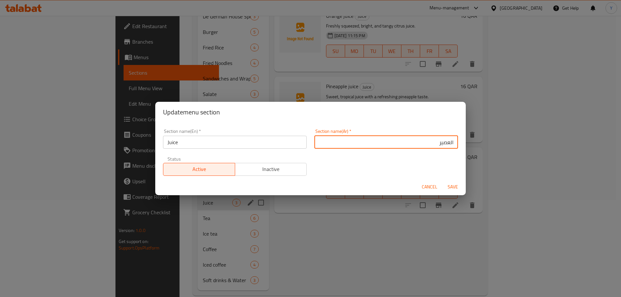
type input "العصير"
click at [443, 181] on button "Save" at bounding box center [453, 187] width 21 height 12
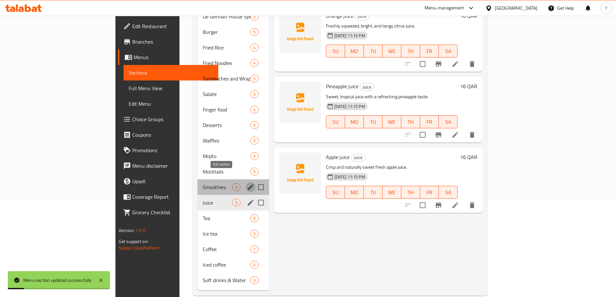
click at [247, 183] on icon "edit" at bounding box center [251, 187] width 8 height 8
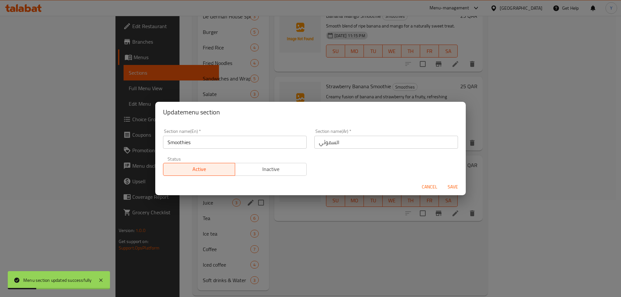
click at [425, 187] on span "Cancel" at bounding box center [430, 187] width 16 height 8
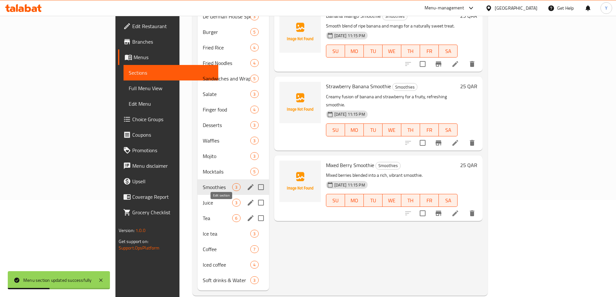
click at [247, 215] on icon "edit" at bounding box center [251, 219] width 8 height 8
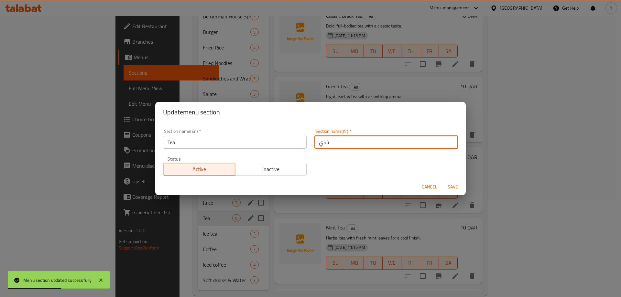
click at [389, 145] on input "شاي" at bounding box center [386, 142] width 144 height 13
type input "الشاي"
click at [443, 181] on button "Save" at bounding box center [453, 187] width 21 height 12
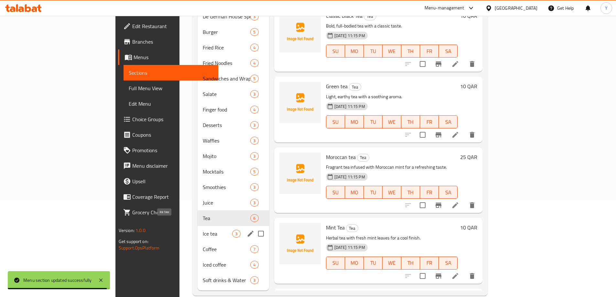
click at [203, 230] on span "Ice tea" at bounding box center [217, 234] width 29 height 8
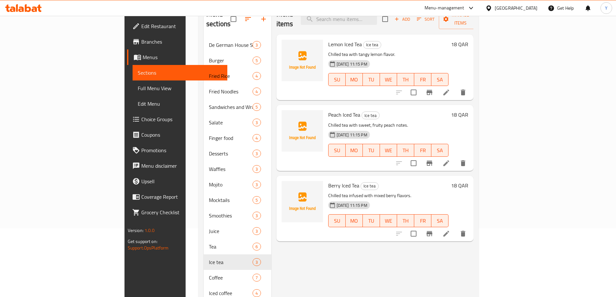
scroll to position [99, 0]
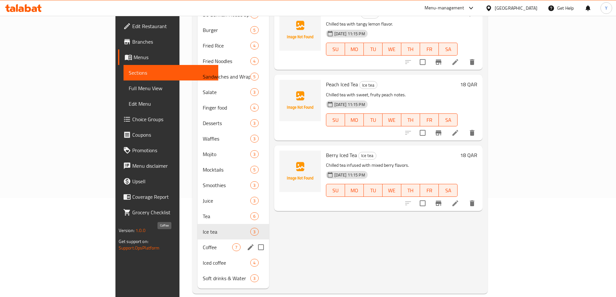
click at [203, 244] on span "Coffee" at bounding box center [217, 248] width 29 height 8
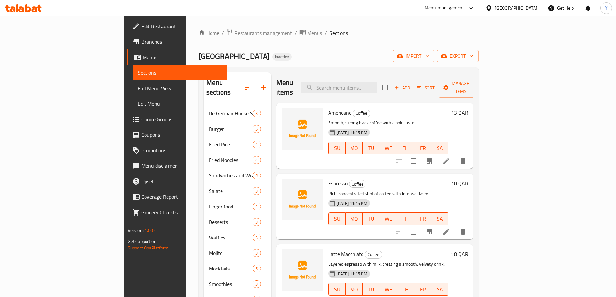
click at [450, 157] on icon at bounding box center [447, 161] width 8 height 8
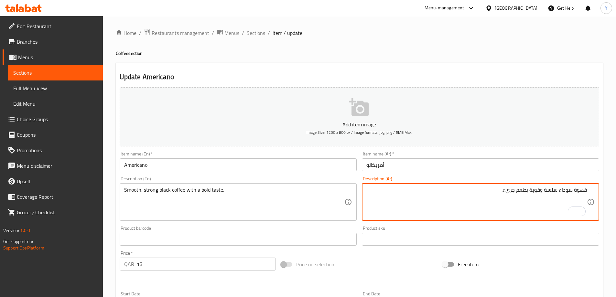
click at [550, 191] on textarea "قهوة سوداء سلسة وقوية بطعم جريء." at bounding box center [477, 202] width 221 height 31
type textarea "قهوة سوداء سموث وقوية بطعم جريء."
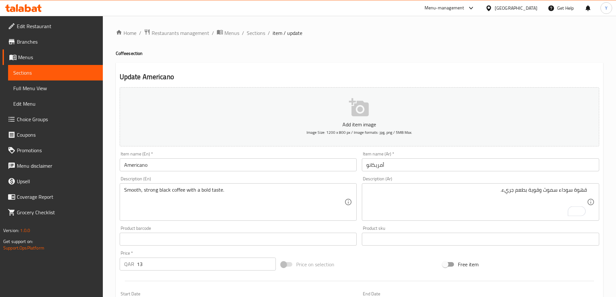
click at [512, 69] on div "Update Americano Add item image Image Size: 1200 x 800 px / Image formats: jpg,…" at bounding box center [360, 251] width 488 height 377
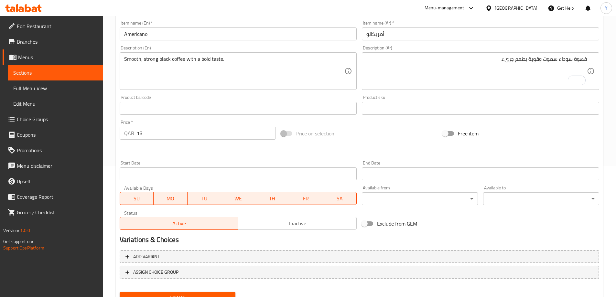
scroll to position [160, 0]
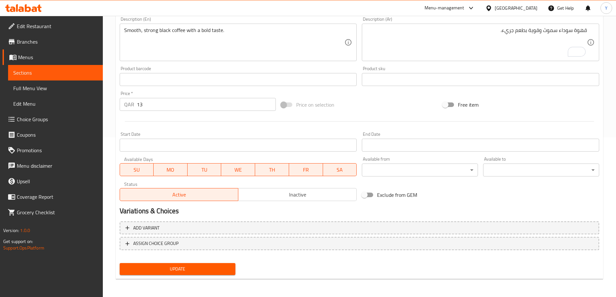
click at [186, 267] on span "Update" at bounding box center [178, 269] width 106 height 8
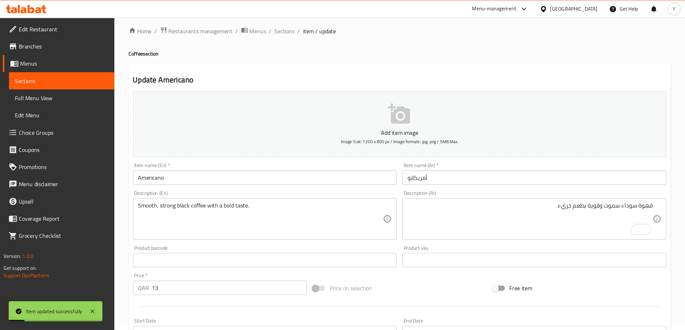
scroll to position [0, 0]
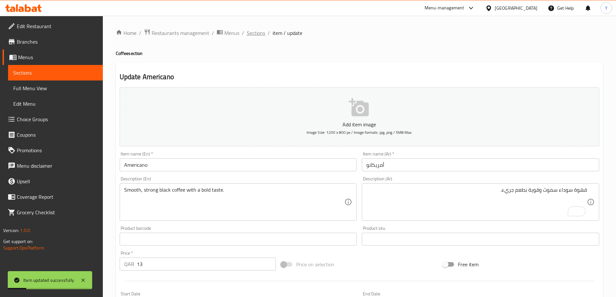
click at [256, 33] on span "Sections" at bounding box center [256, 33] width 18 height 8
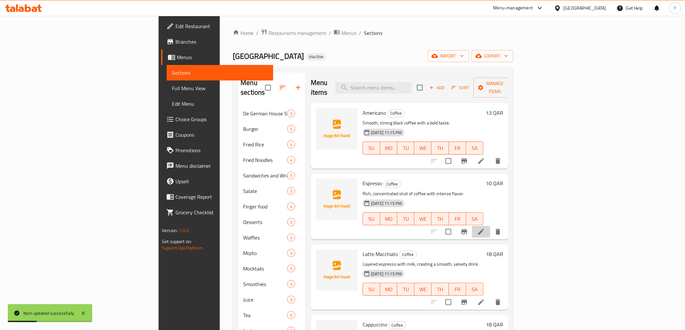
click at [490, 226] on li at bounding box center [481, 232] width 18 height 12
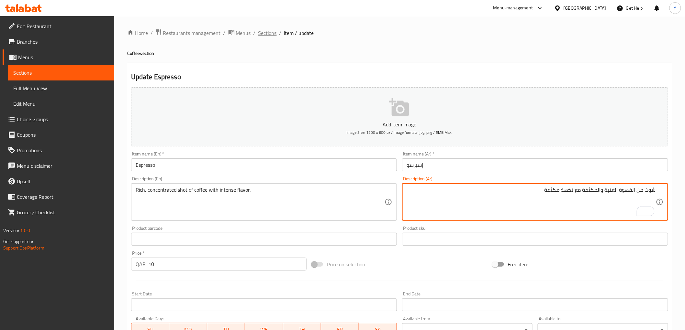
click at [267, 34] on span "Sections" at bounding box center [267, 33] width 18 height 8
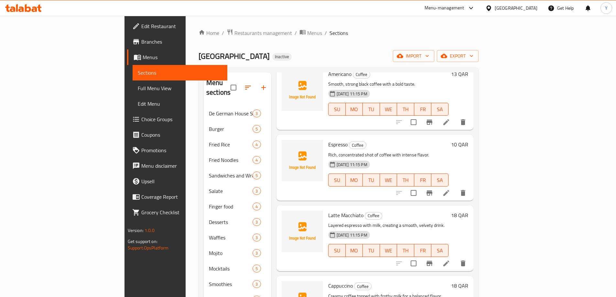
scroll to position [97, 0]
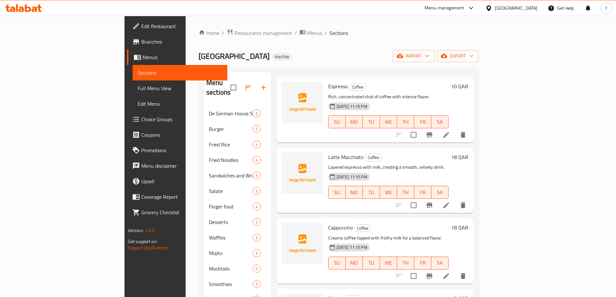
click at [456, 200] on li at bounding box center [446, 206] width 18 height 12
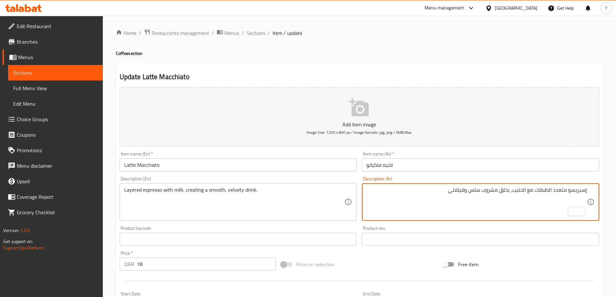
click at [476, 193] on textarea "إسبريسو متعدد الطبقات مع الحليب، يخلق مشروب سلس وفيلفتي" at bounding box center [477, 202] width 221 height 31
type textarea "إسبريسو متعدد الطبقات مع الحليب، يخلق مشروب سموث وفيلفتي"
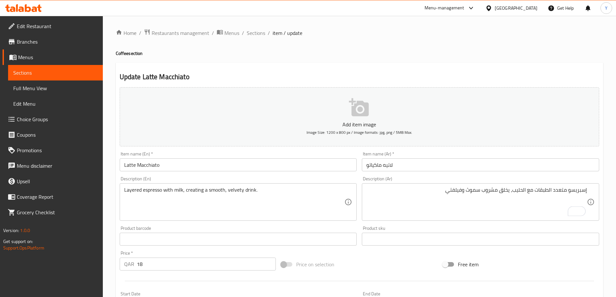
click at [471, 60] on div "Home / Restaurants management / Menus / Sections / item / update Coffee section…" at bounding box center [360, 236] width 488 height 415
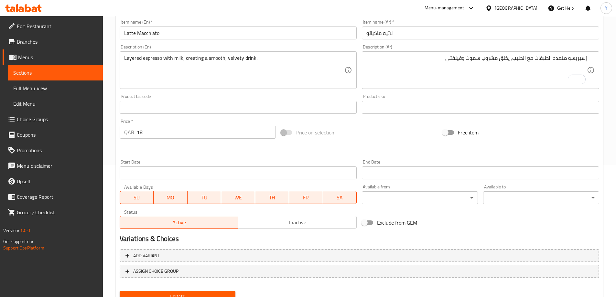
scroll to position [160, 0]
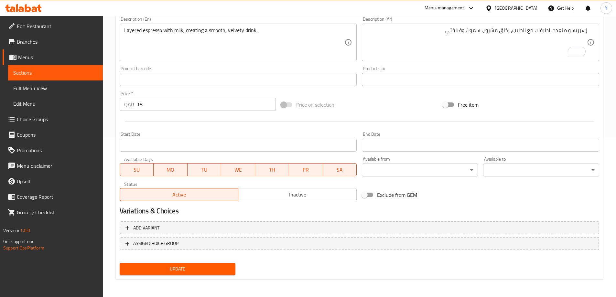
click at [201, 270] on span "Update" at bounding box center [178, 269] width 106 height 8
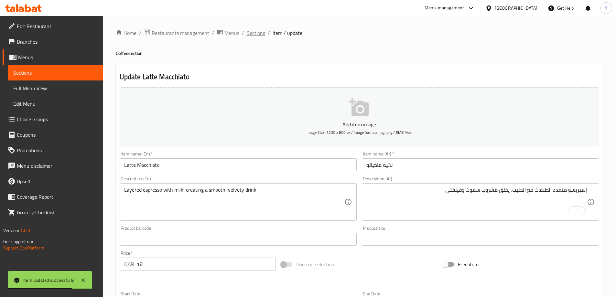
click at [255, 30] on span "Sections" at bounding box center [256, 33] width 18 height 8
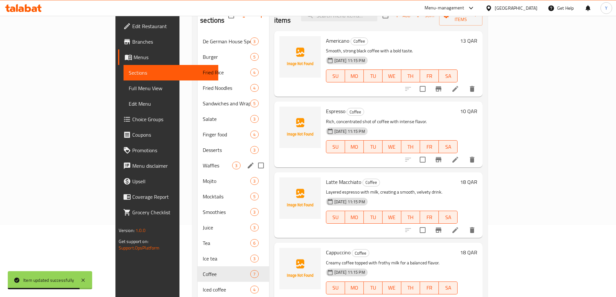
scroll to position [99, 0]
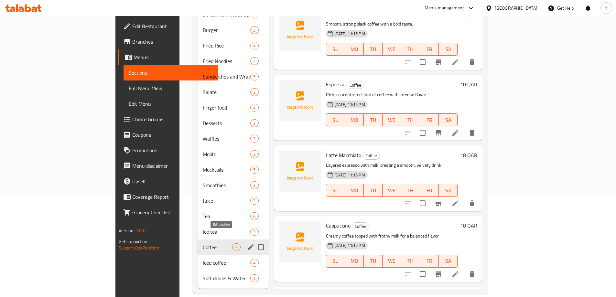
click at [248, 245] on icon "edit" at bounding box center [251, 248] width 6 height 6
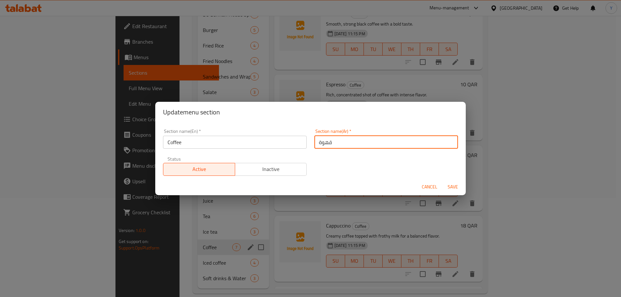
click at [380, 142] on input "قهوة" at bounding box center [386, 142] width 144 height 13
type input "القهوة"
click at [443, 181] on button "Save" at bounding box center [453, 187] width 21 height 12
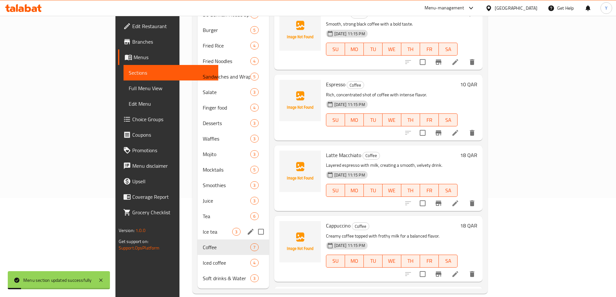
click at [247, 228] on icon "edit" at bounding box center [251, 232] width 8 height 8
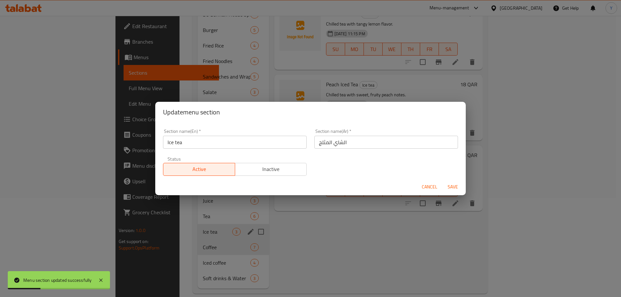
click at [425, 188] on span "Cancel" at bounding box center [430, 187] width 16 height 8
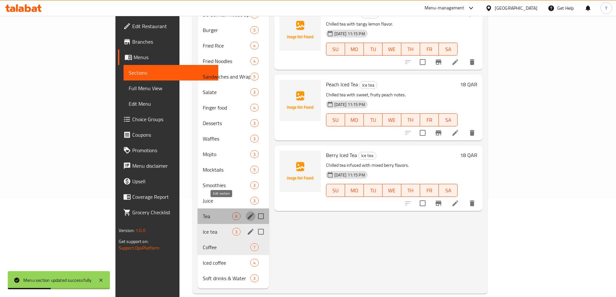
click at [248, 214] on icon "edit" at bounding box center [251, 217] width 6 height 6
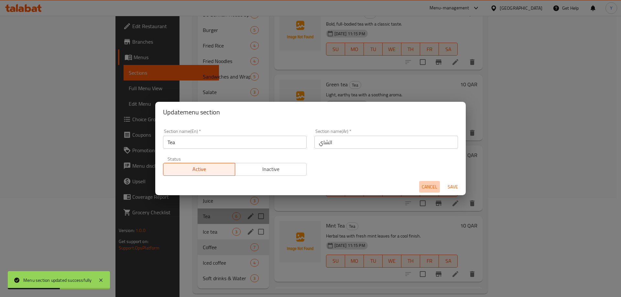
click at [428, 183] on span "Cancel" at bounding box center [430, 187] width 16 height 8
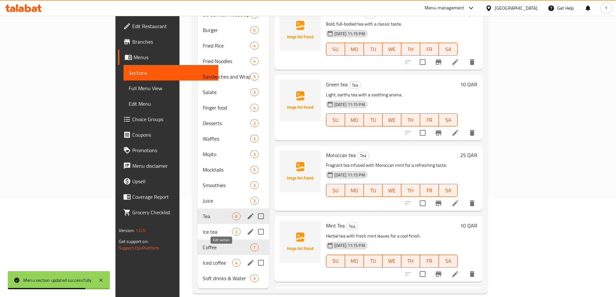
click at [247, 259] on icon "edit" at bounding box center [251, 263] width 8 height 8
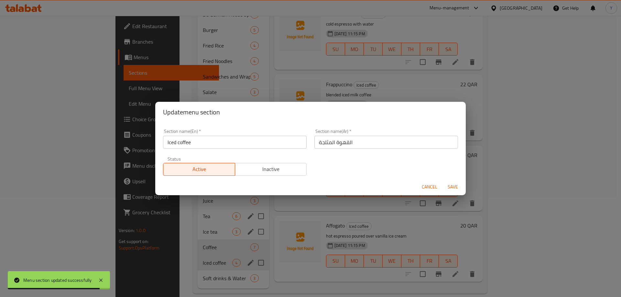
click at [430, 189] on span "Cancel" at bounding box center [430, 187] width 16 height 8
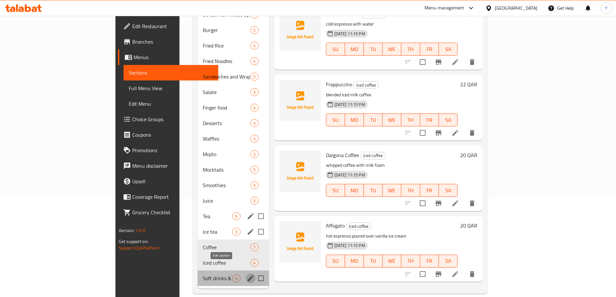
click at [248, 276] on icon "edit" at bounding box center [251, 279] width 6 height 6
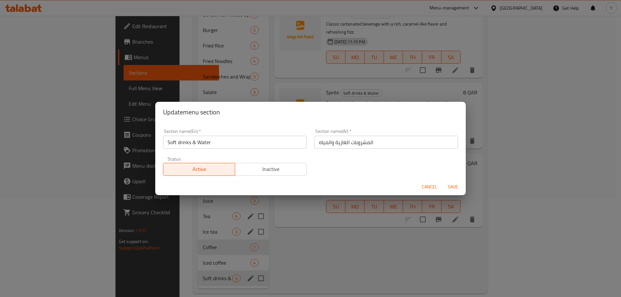
click at [423, 186] on span "Cancel" at bounding box center [430, 187] width 16 height 8
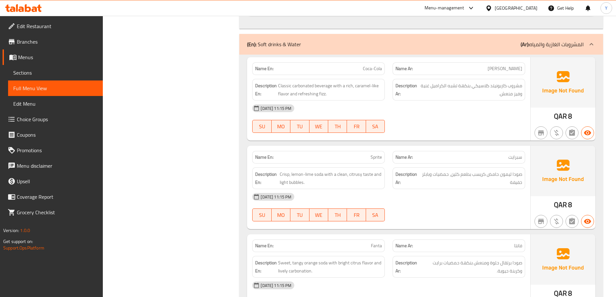
drag, startPoint x: 466, startPoint y: 62, endPoint x: 455, endPoint y: 174, distance: 112.1
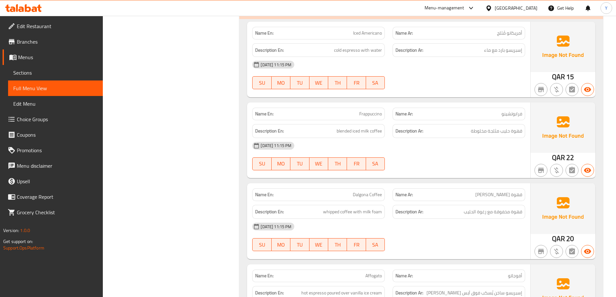
scroll to position [6211, 0]
